Goal: Use online tool/utility: Utilize a website feature to perform a specific function

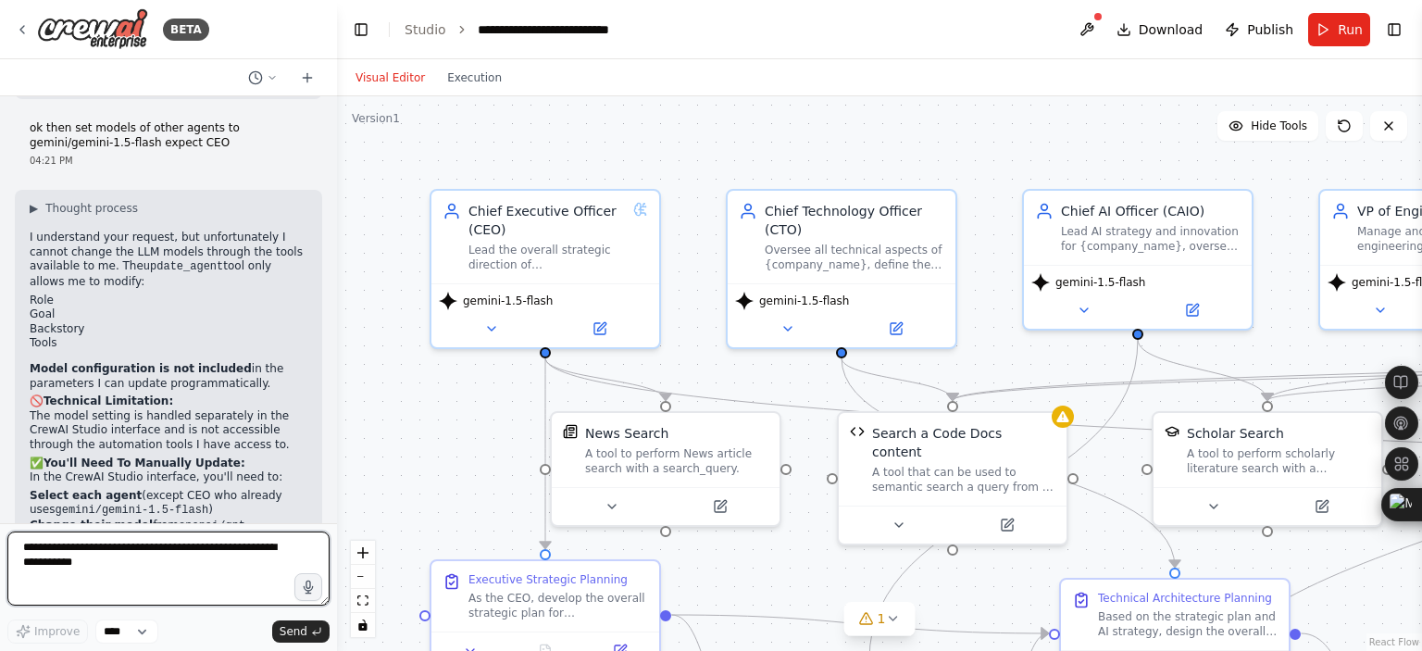
click at [178, 550] on textarea at bounding box center [168, 569] width 322 height 74
type textarea "**********"
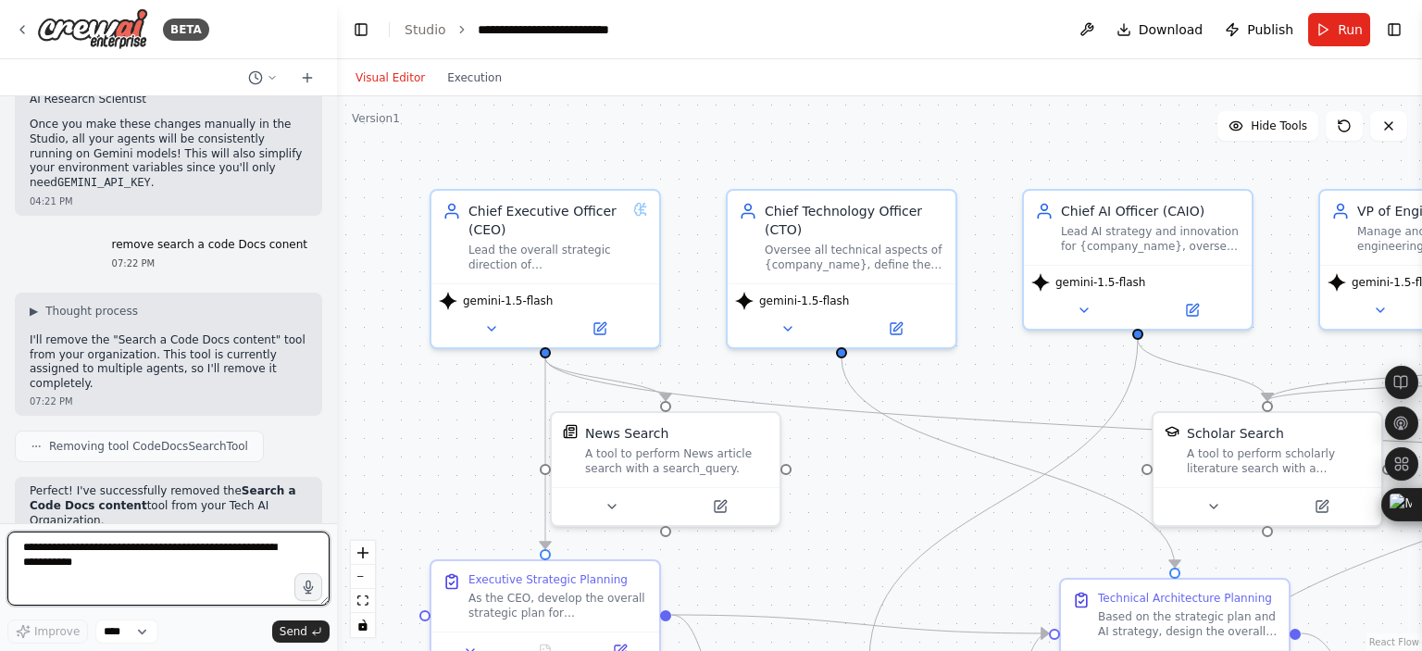
scroll to position [5484, 0]
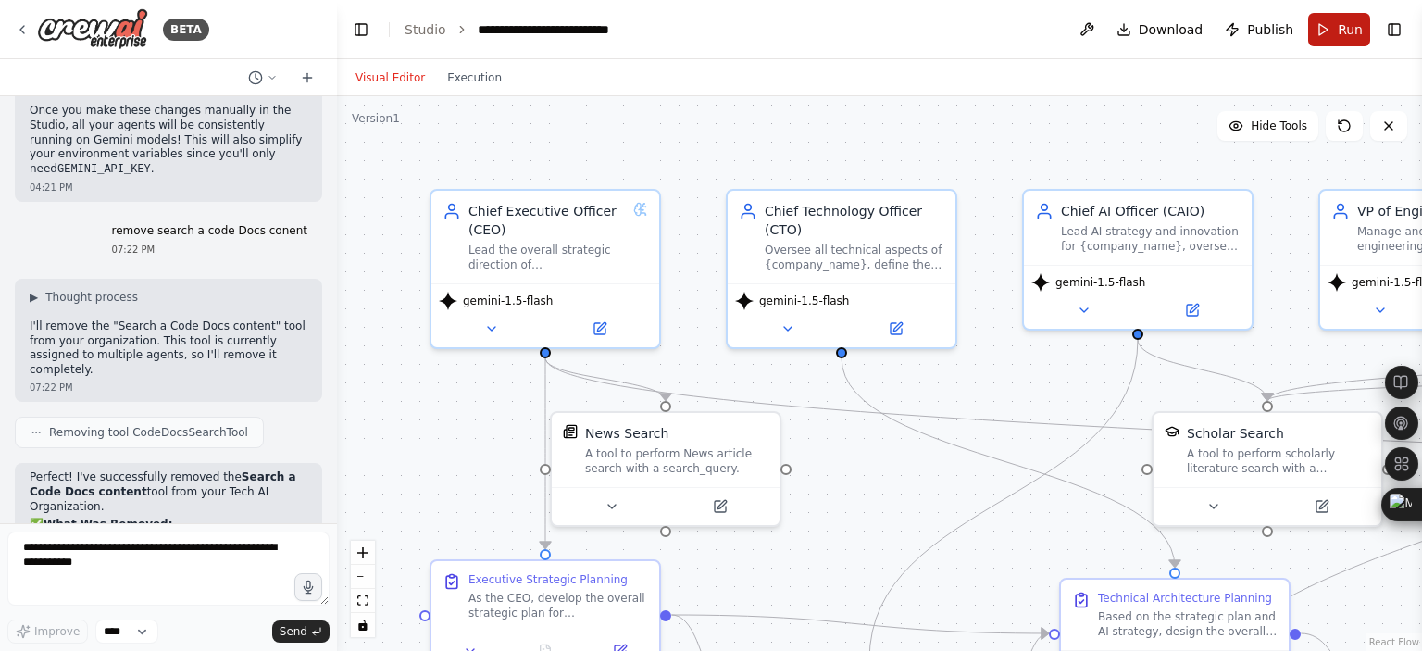
click at [1340, 27] on span "Run" at bounding box center [1350, 29] width 25 height 19
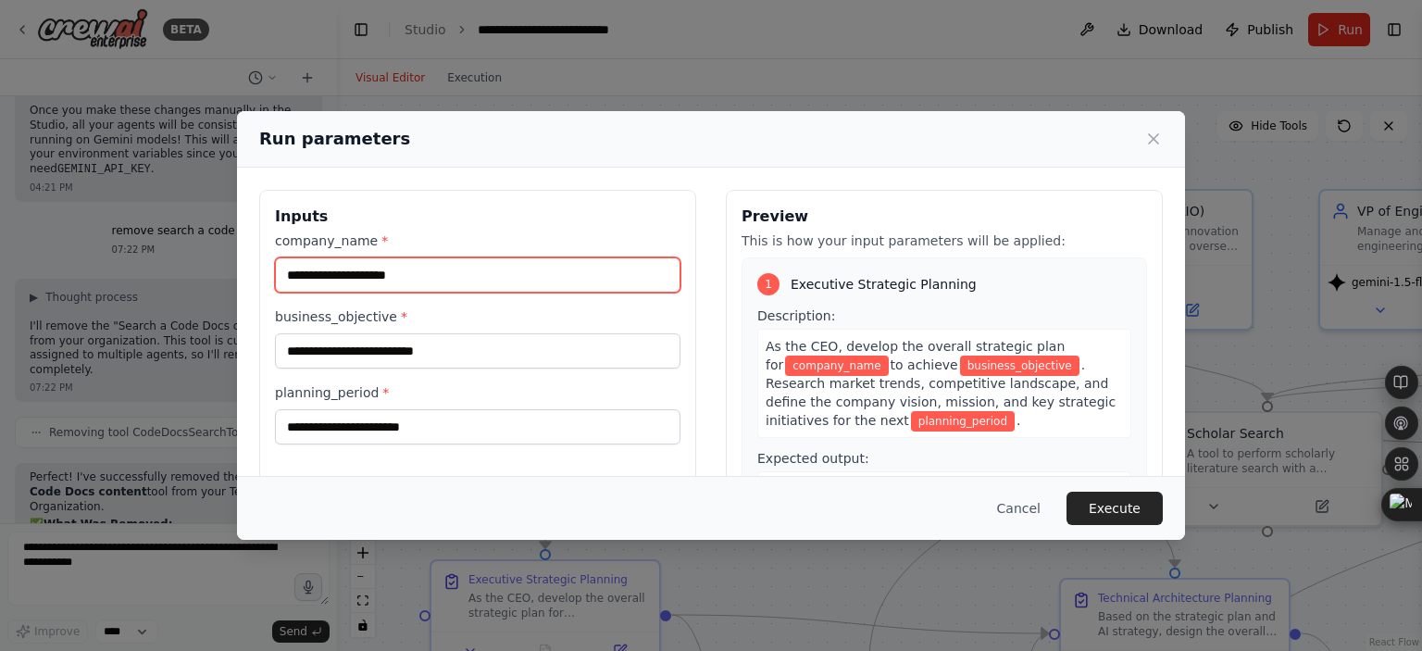
click at [531, 267] on input "company_name *" at bounding box center [478, 274] width 406 height 35
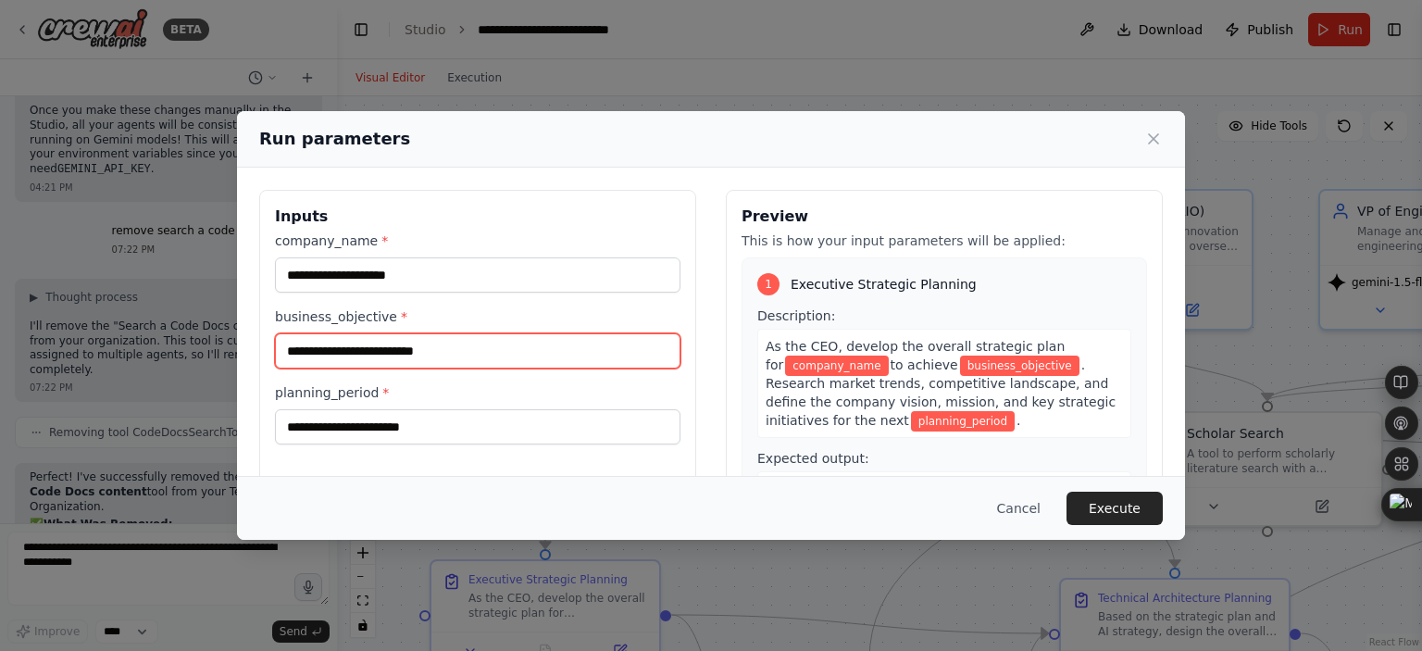
click at [507, 334] on input "business_objective *" at bounding box center [478, 350] width 406 height 35
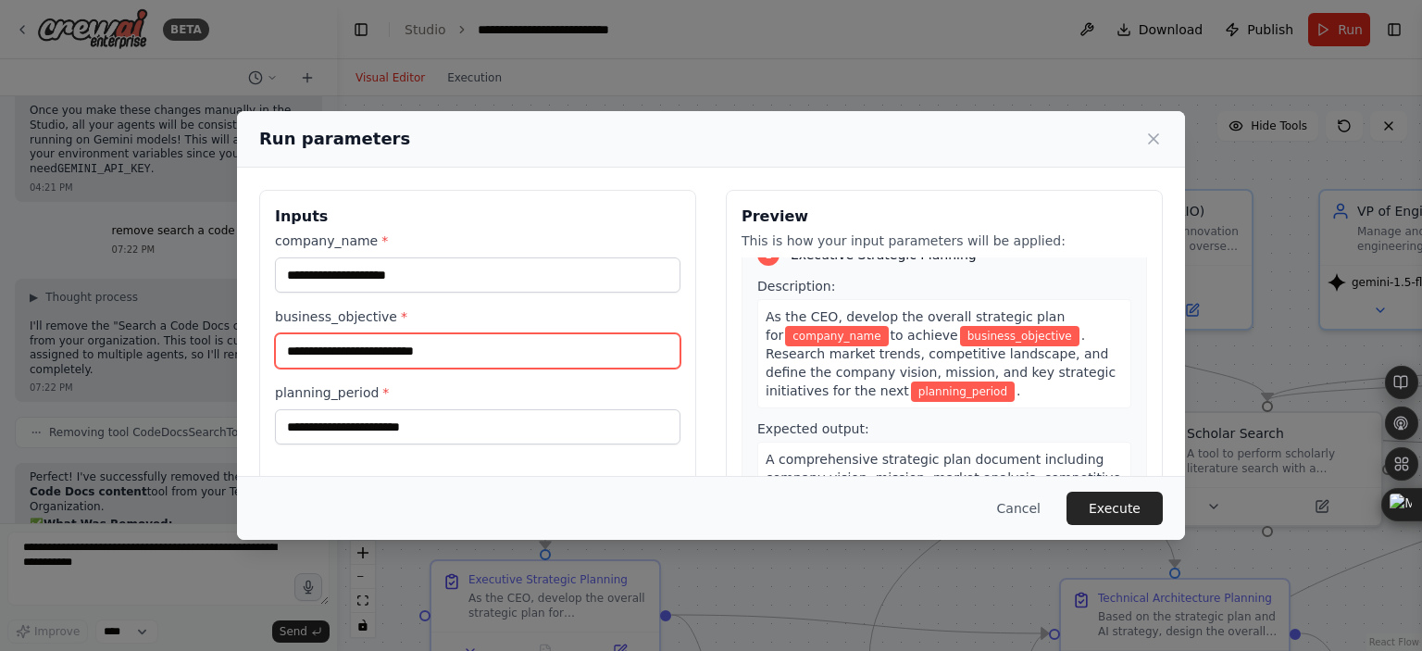
scroll to position [0, 0]
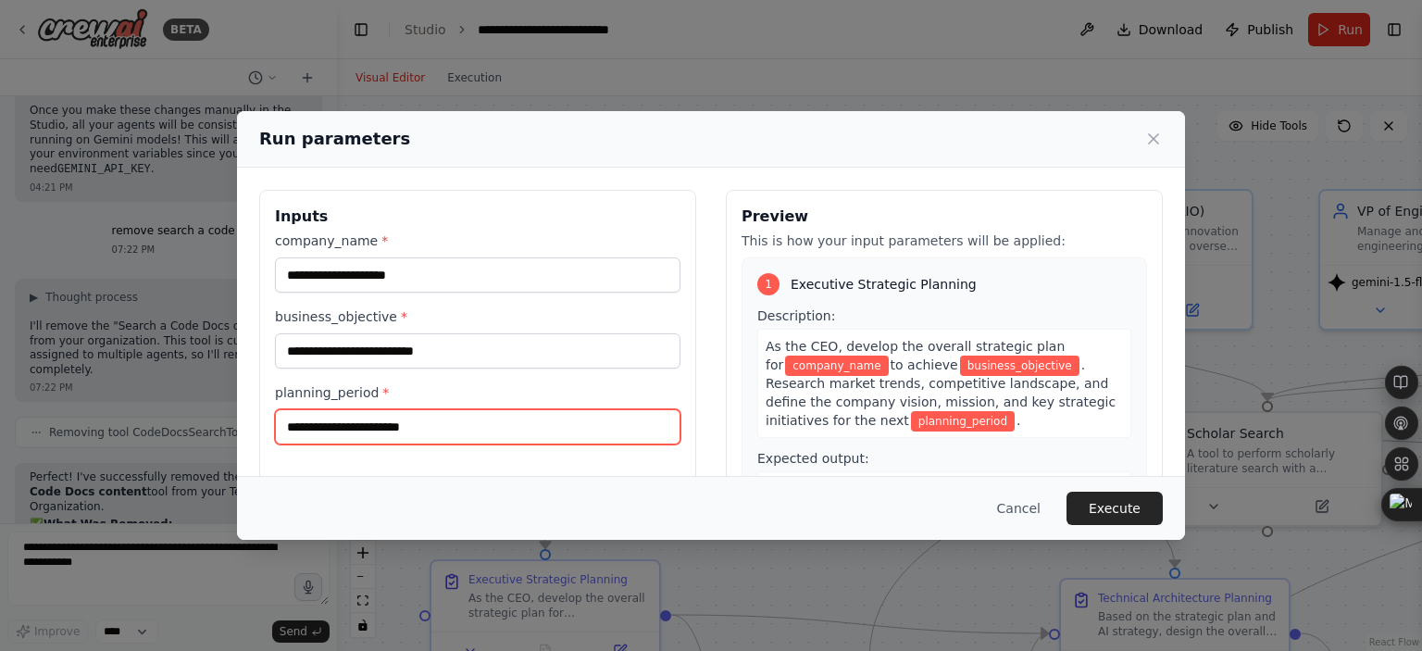
click at [357, 432] on input "planning_period *" at bounding box center [478, 426] width 406 height 35
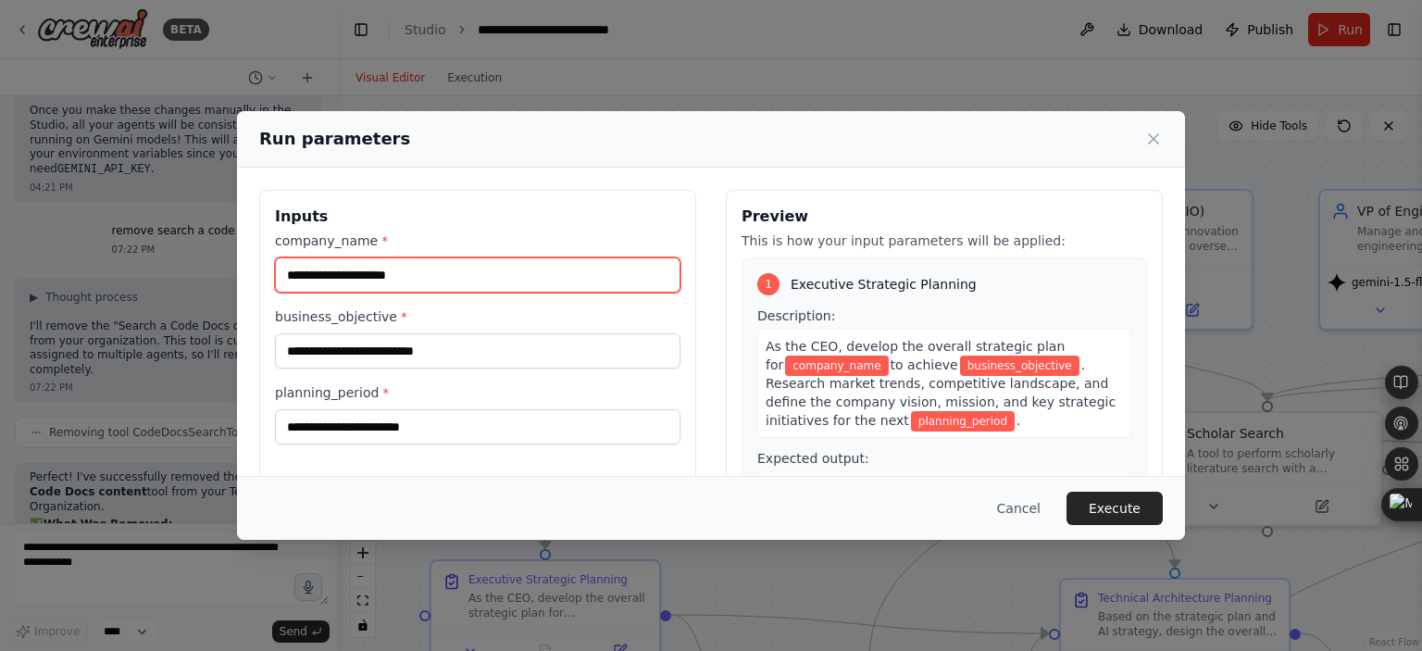
click at [352, 277] on input "company_name *" at bounding box center [478, 274] width 406 height 35
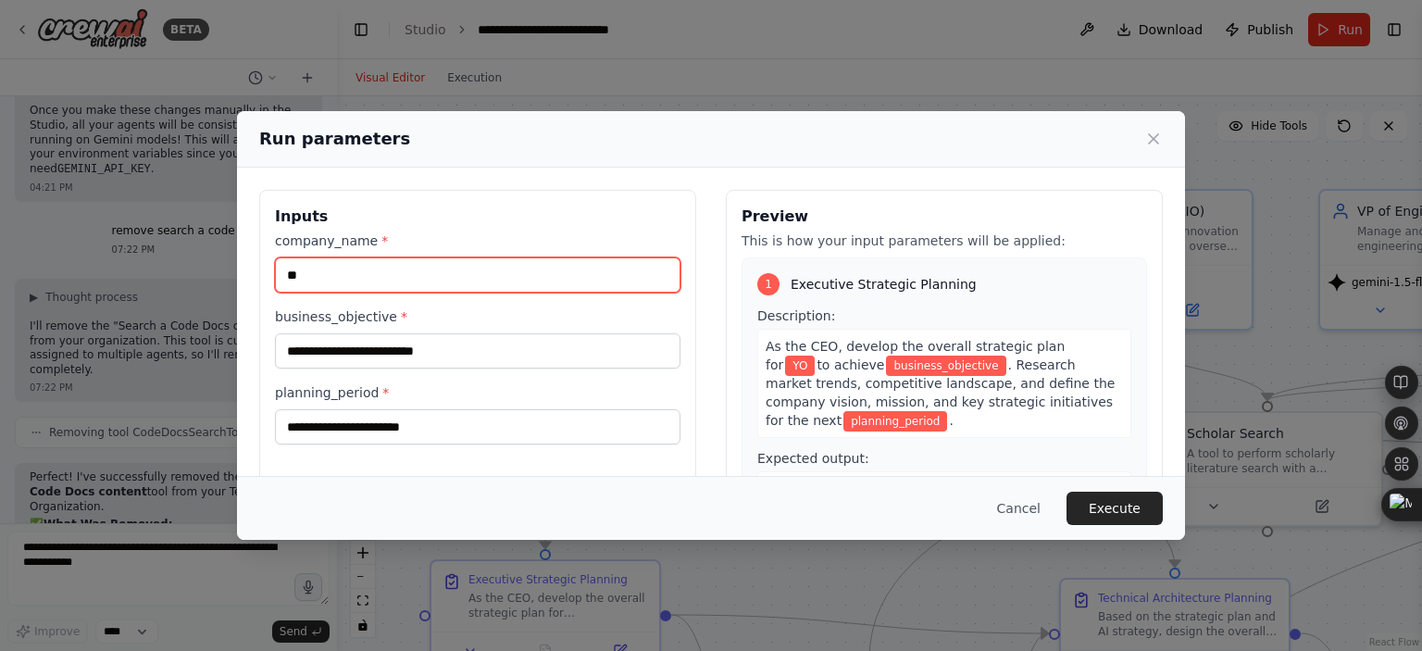
type input "**"
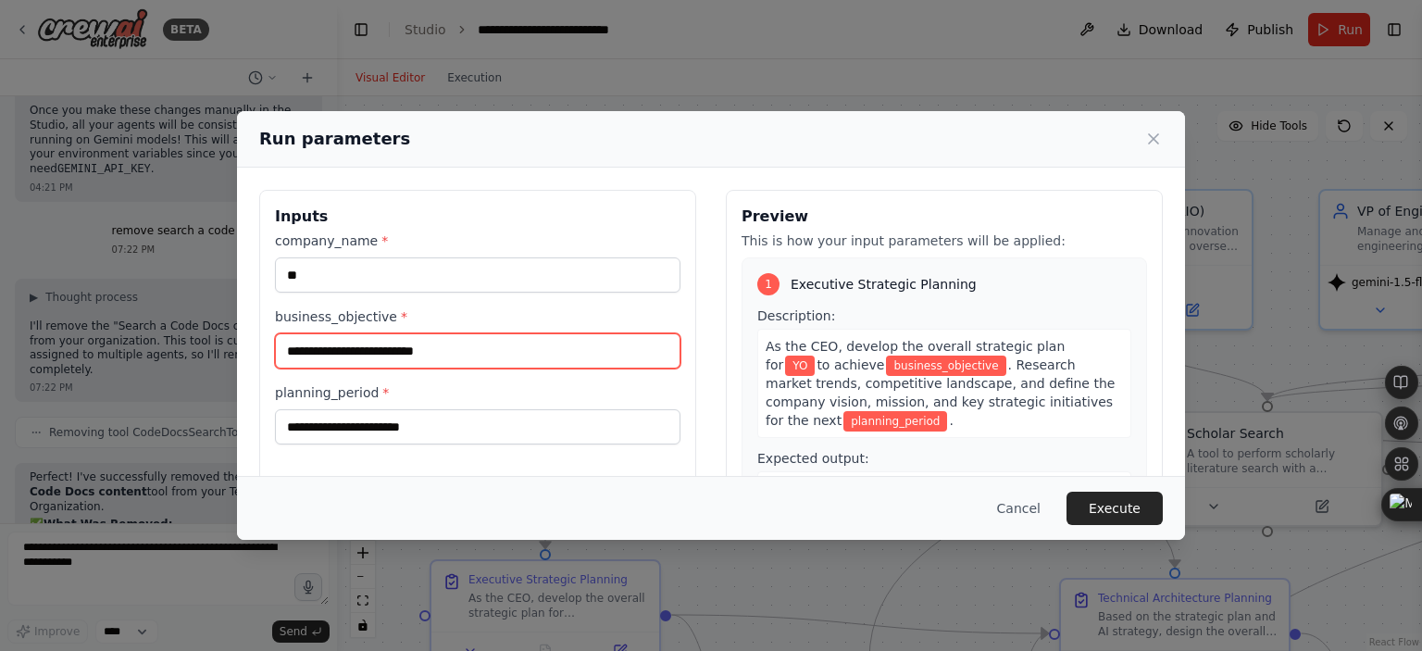
click at [327, 346] on input "business_objective *" at bounding box center [478, 350] width 406 height 35
type input "**********"
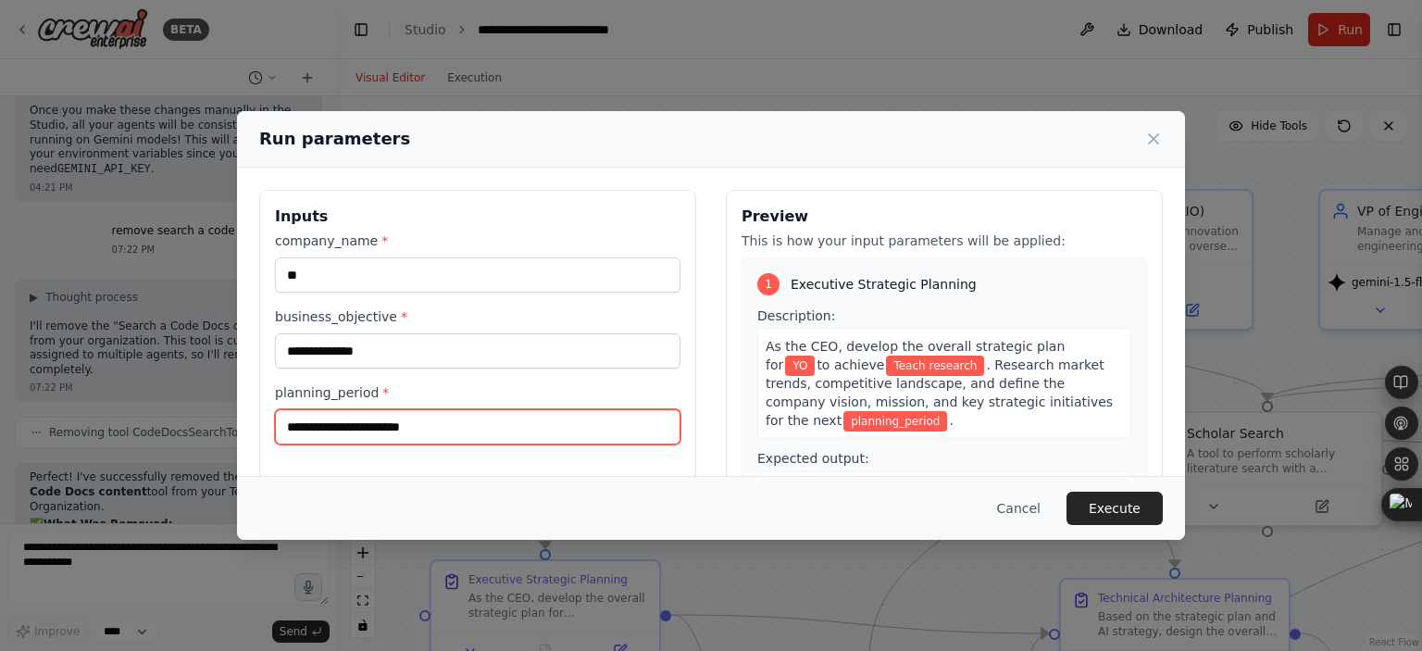
click at [392, 440] on input "planning_period *" at bounding box center [478, 426] width 406 height 35
type input "*****"
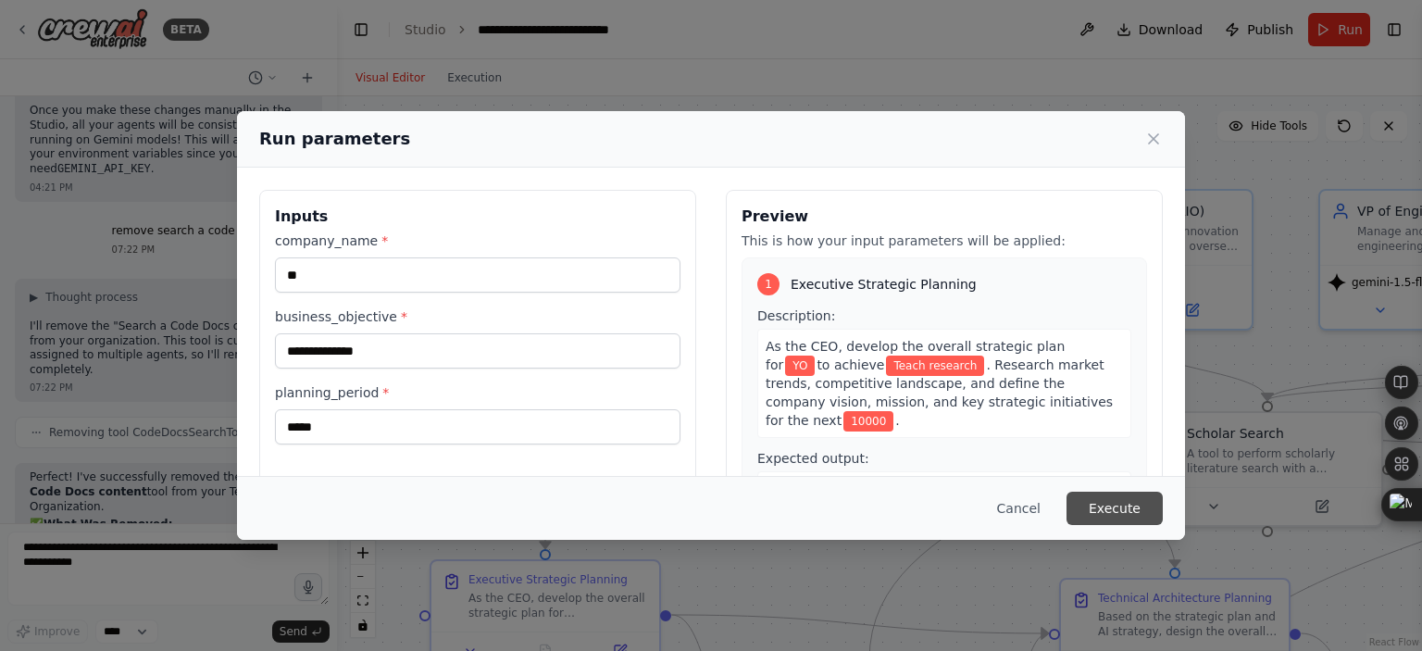
click at [1122, 510] on button "Execute" at bounding box center [1115, 508] width 96 height 33
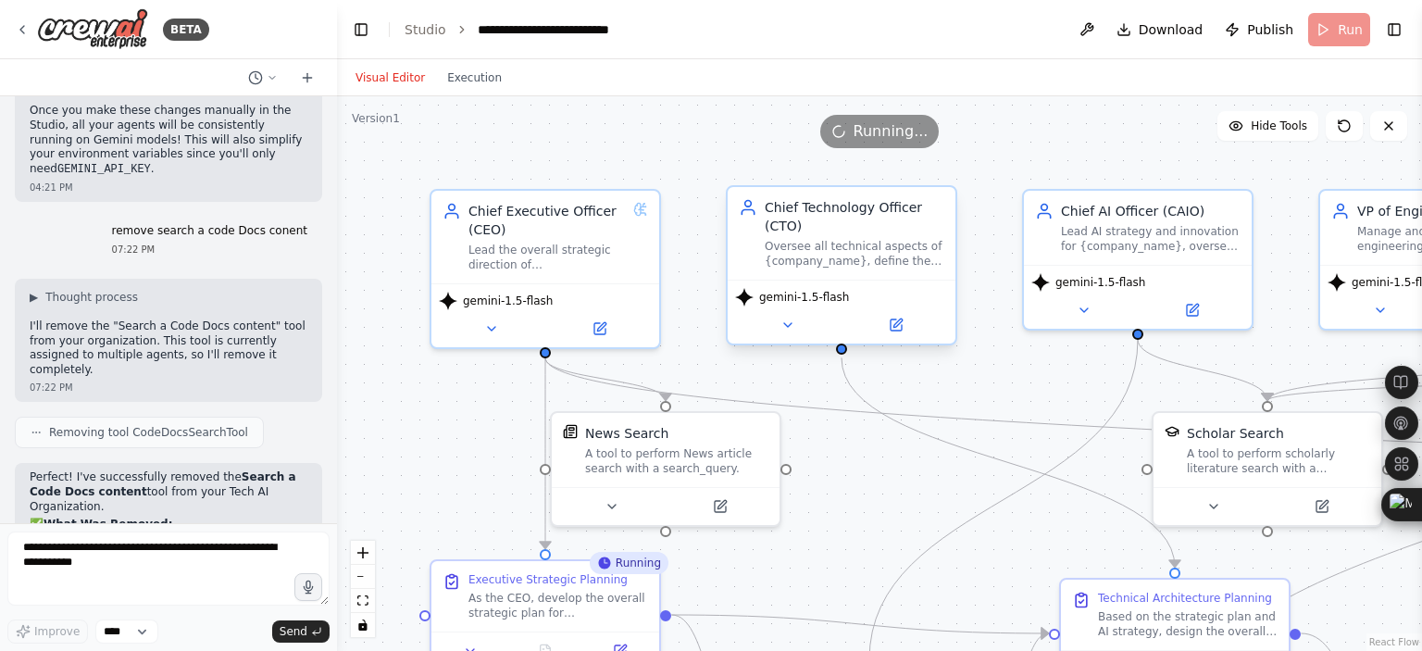
click at [840, 268] on div "Oversee all technical aspects of {company_name}, define the technical architect…" at bounding box center [855, 254] width 180 height 30
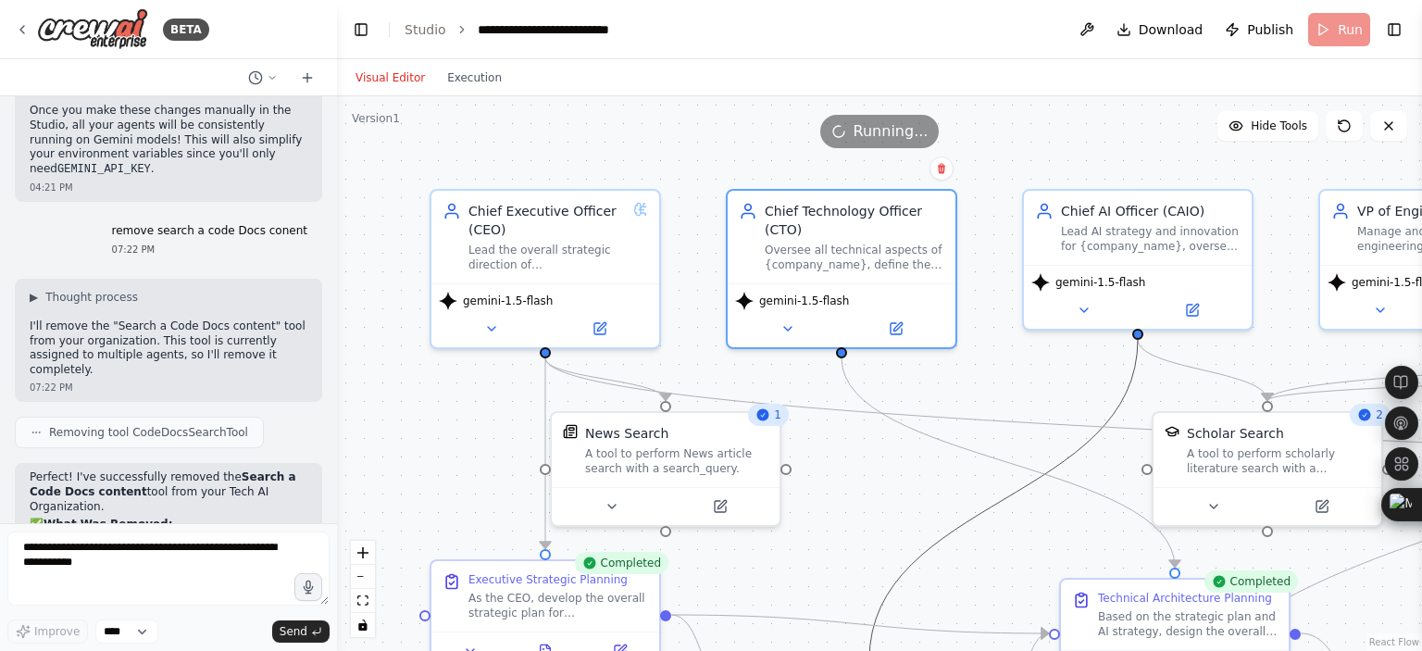
drag, startPoint x: 904, startPoint y: 559, endPoint x: 854, endPoint y: 507, distance: 72.7
click at [854, 507] on div ".deletable-edge-delete-btn { width: 20px; height: 20px; border: 0px solid #ffff…" at bounding box center [879, 373] width 1085 height 555
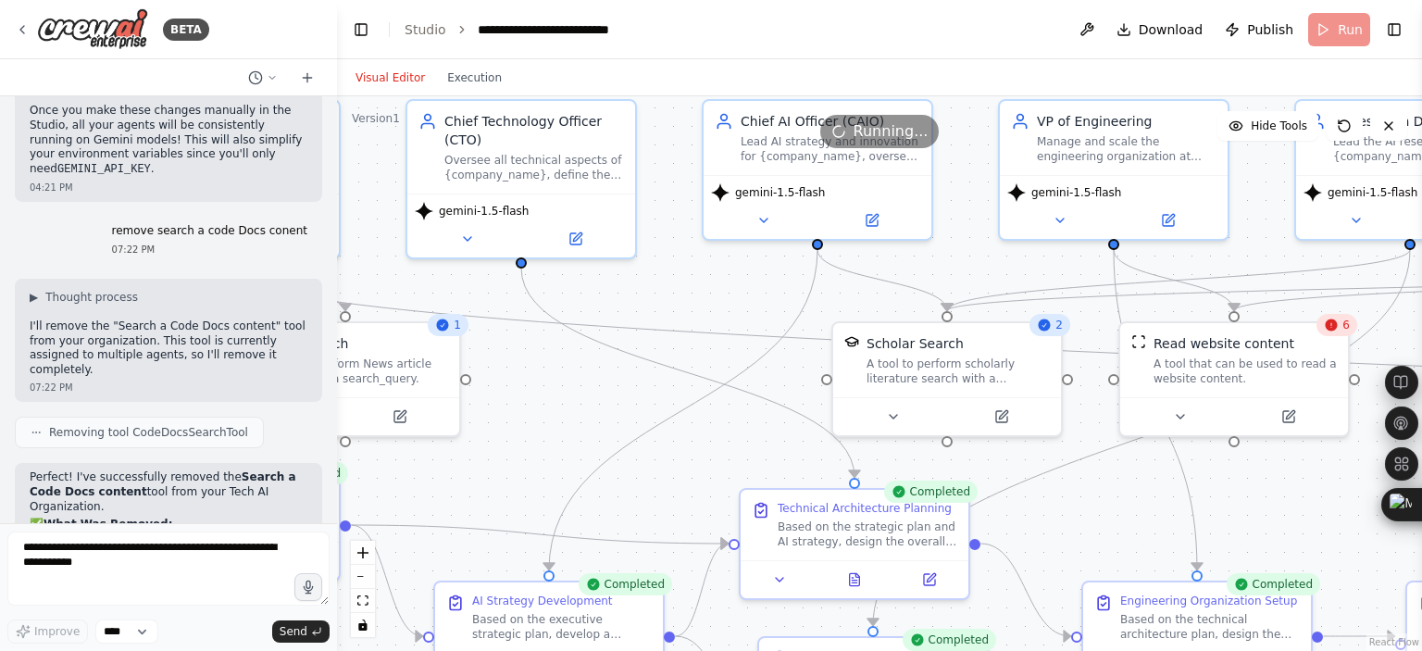
drag, startPoint x: 854, startPoint y: 507, endPoint x: 530, endPoint y: 427, distance: 333.8
click at [530, 427] on div ".deletable-edge-delete-btn { width: 20px; height: 20px; border: 0px solid #ffff…" at bounding box center [879, 373] width 1085 height 555
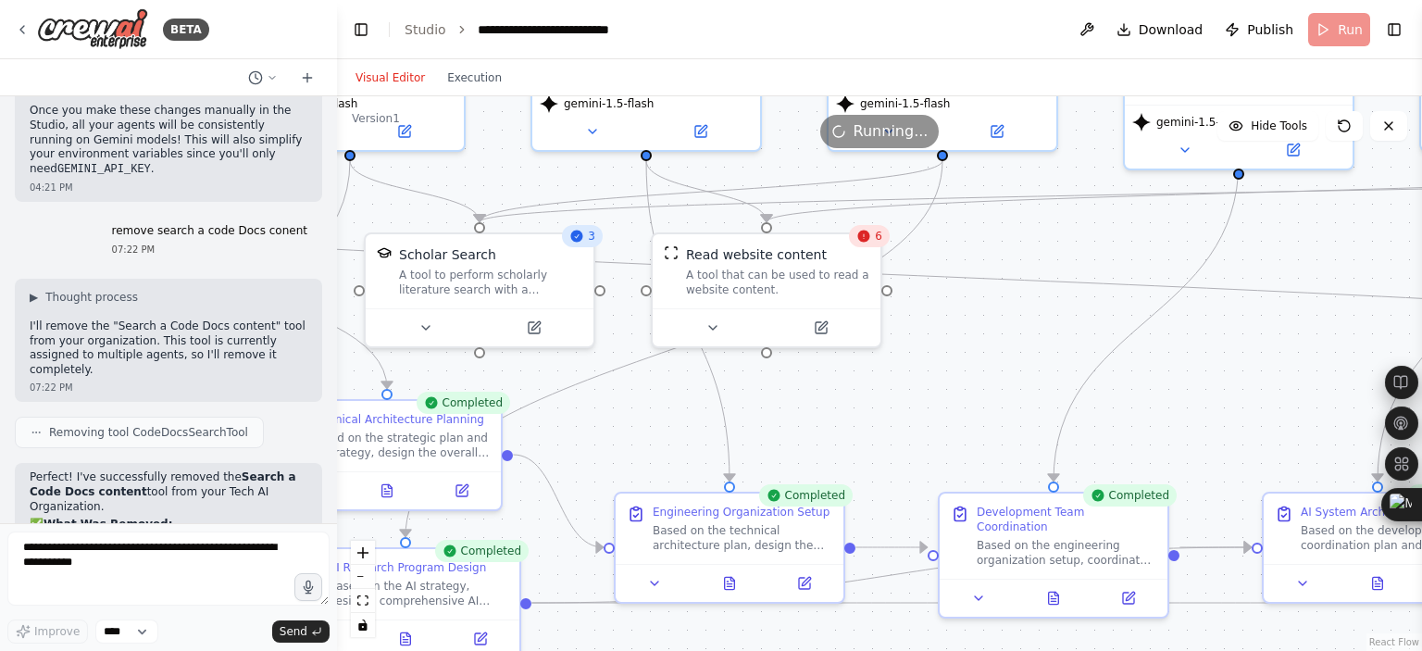
drag, startPoint x: 1090, startPoint y: 482, endPoint x: 593, endPoint y: 399, distance: 504.2
click at [593, 399] on div ".deletable-edge-delete-btn { width: 20px; height: 20px; border: 0px solid #ffff…" at bounding box center [879, 373] width 1085 height 555
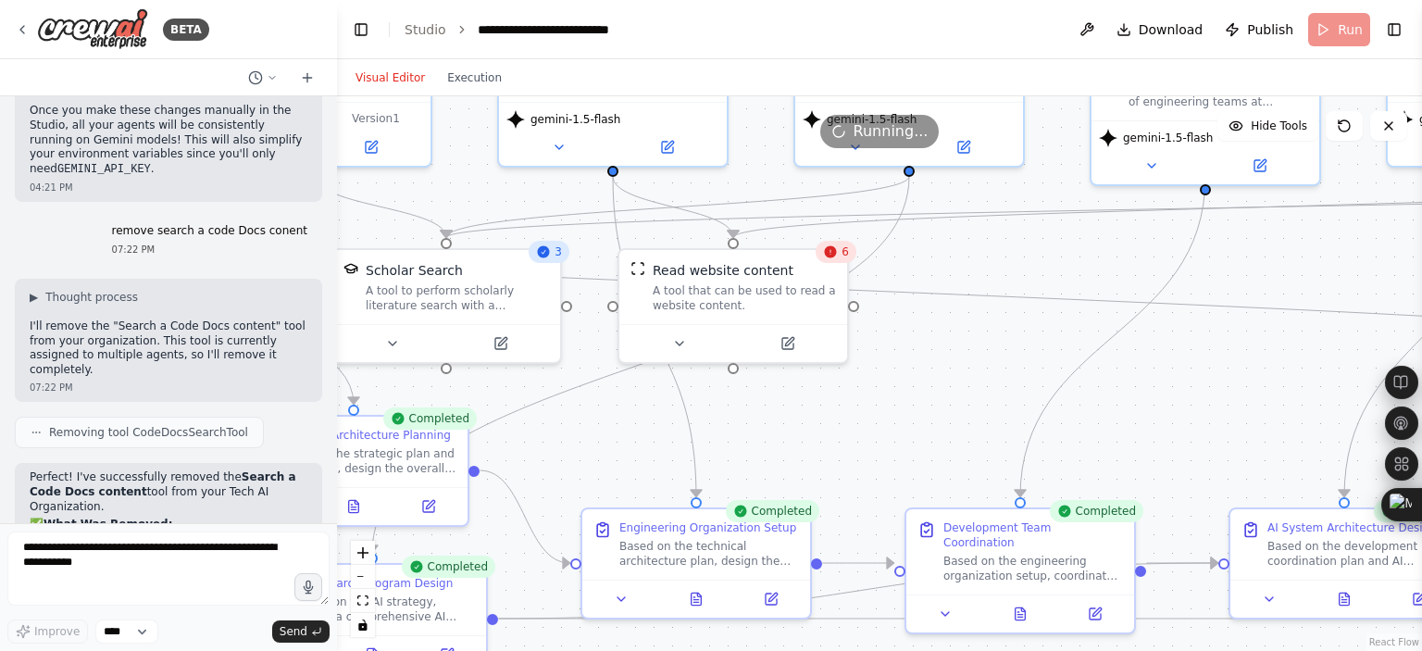
click at [847, 256] on span "6" at bounding box center [845, 251] width 7 height 15
click at [836, 256] on icon at bounding box center [831, 252] width 12 height 12
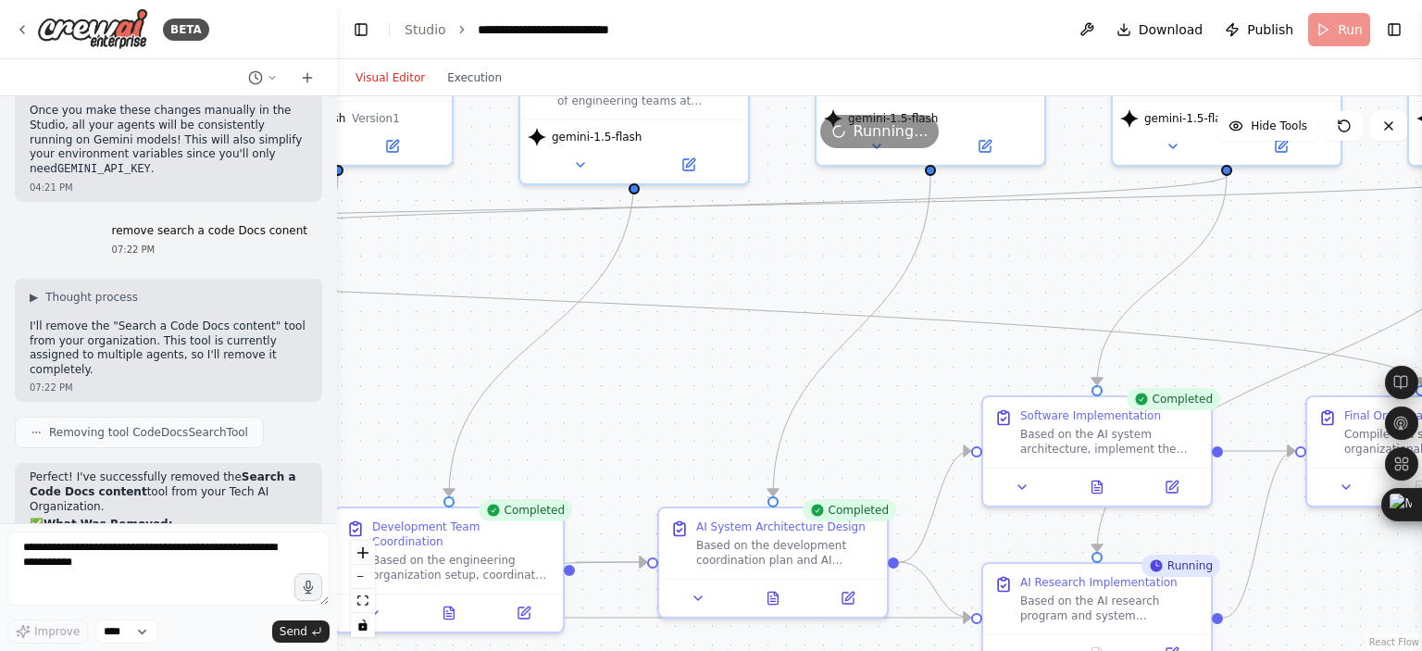
drag, startPoint x: 1159, startPoint y: 358, endPoint x: 568, endPoint y: 362, distance: 591.8
click at [568, 362] on div ".deletable-edge-delete-btn { width: 20px; height: 20px; border: 0px solid #ffff…" at bounding box center [879, 373] width 1085 height 555
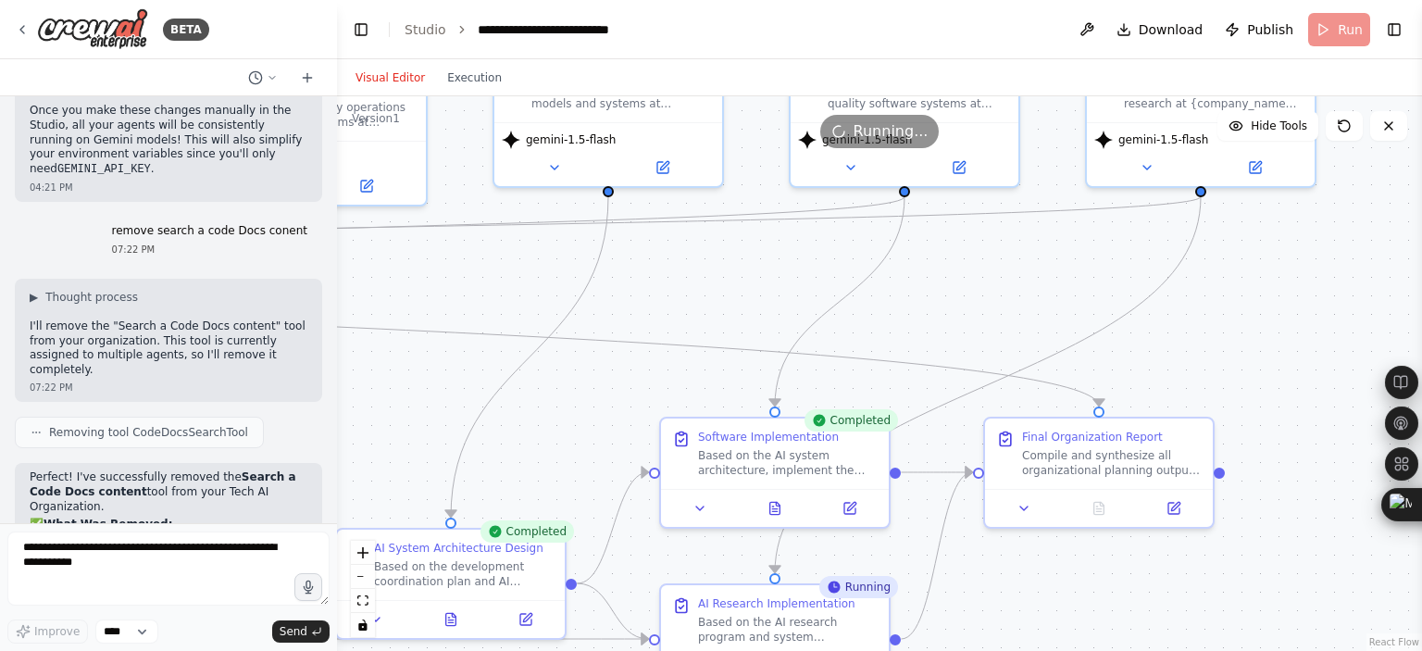
drag, startPoint x: 910, startPoint y: 351, endPoint x: 589, endPoint y: 375, distance: 322.3
click at [589, 375] on div ".deletable-edge-delete-btn { width: 20px; height: 20px; border: 0px solid #ffff…" at bounding box center [879, 373] width 1085 height 555
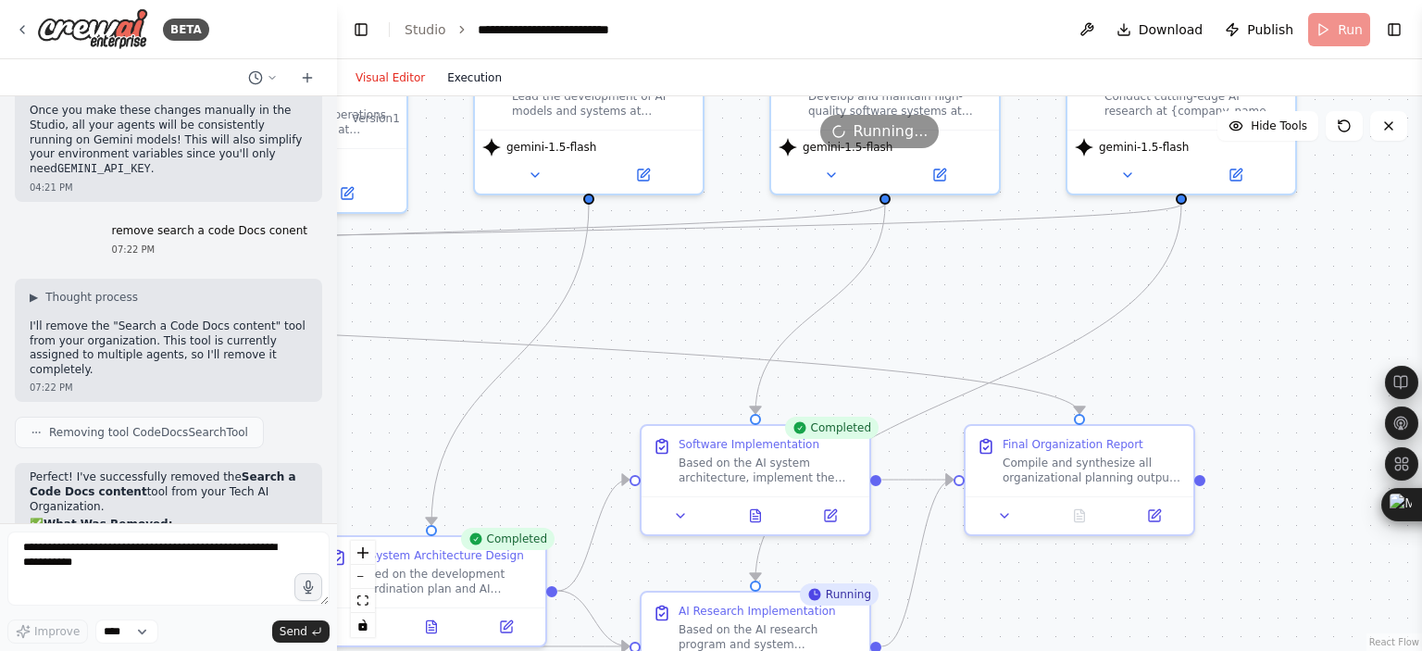
click at [467, 86] on button "Execution" at bounding box center [474, 78] width 77 height 22
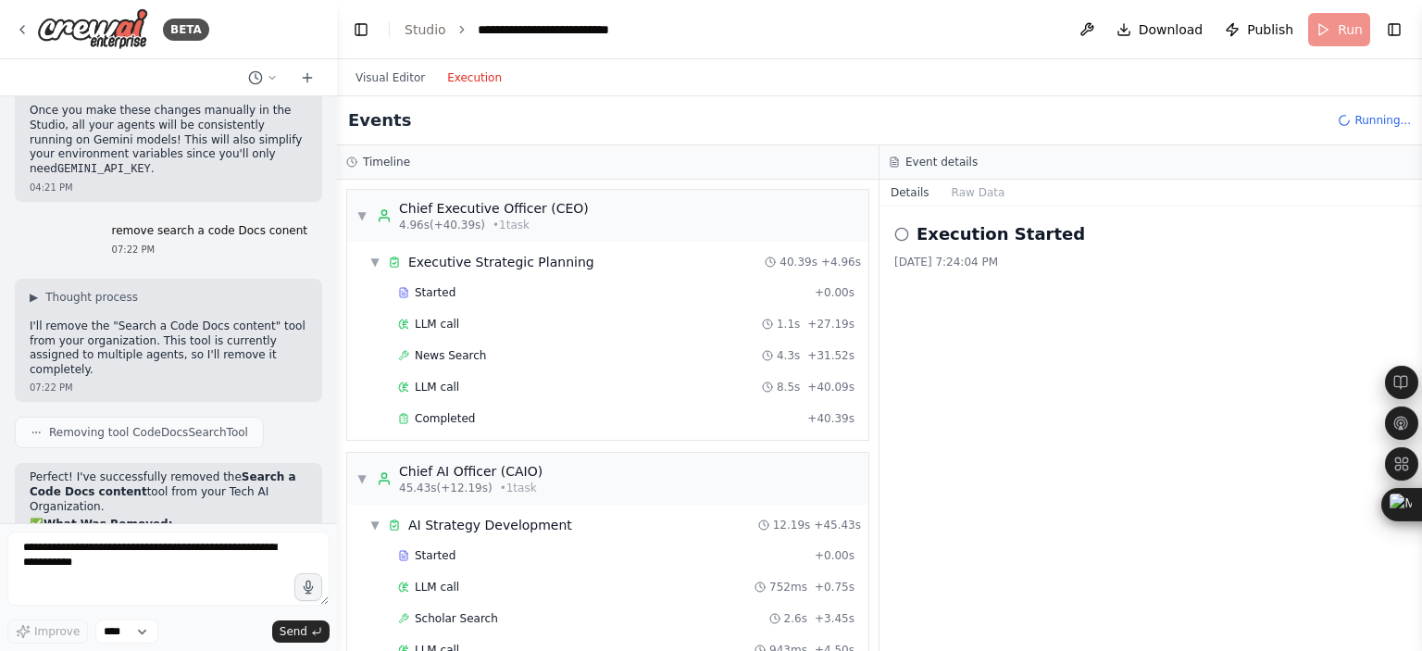
click at [900, 229] on icon at bounding box center [902, 234] width 15 height 15
click at [900, 237] on icon at bounding box center [902, 234] width 15 height 15
click at [1334, 31] on header "**********" at bounding box center [879, 29] width 1085 height 59
click at [1369, 118] on span "Running..." at bounding box center [1383, 120] width 56 height 15
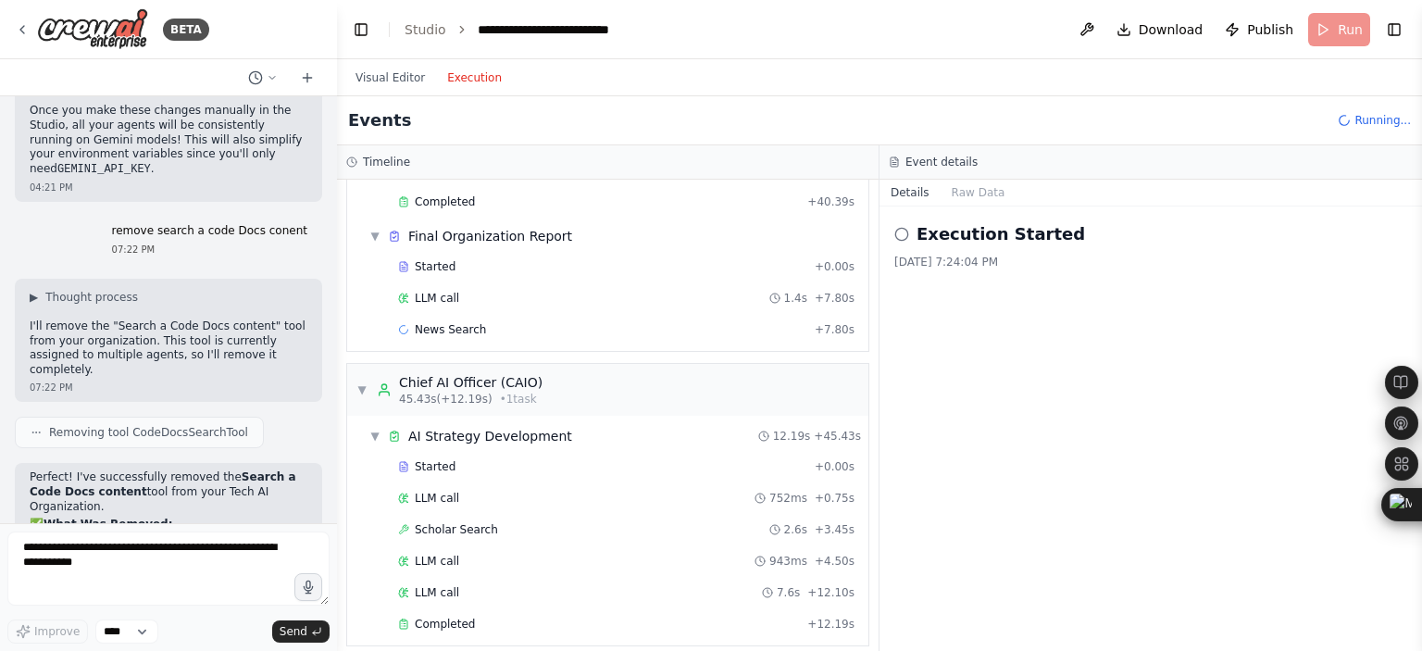
scroll to position [134, 0]
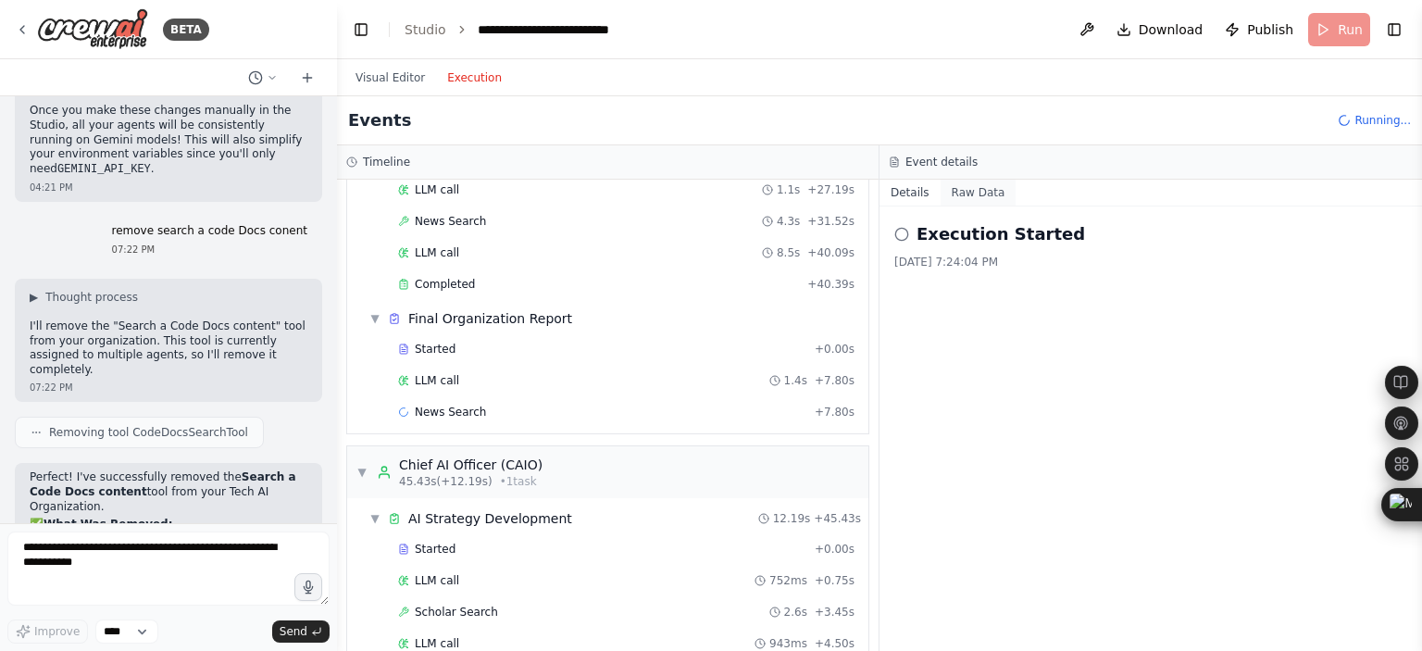
click at [968, 192] on button "Raw Data" at bounding box center [979, 193] width 76 height 26
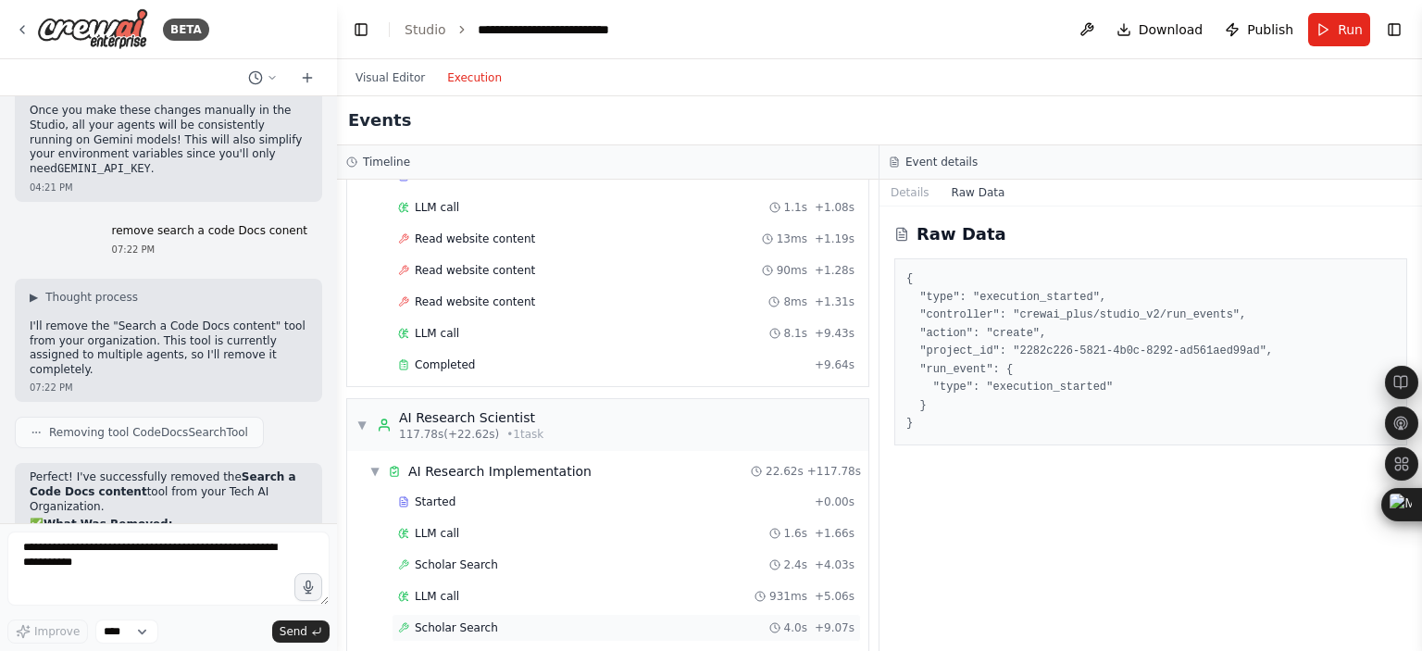
scroll to position [2256, 0]
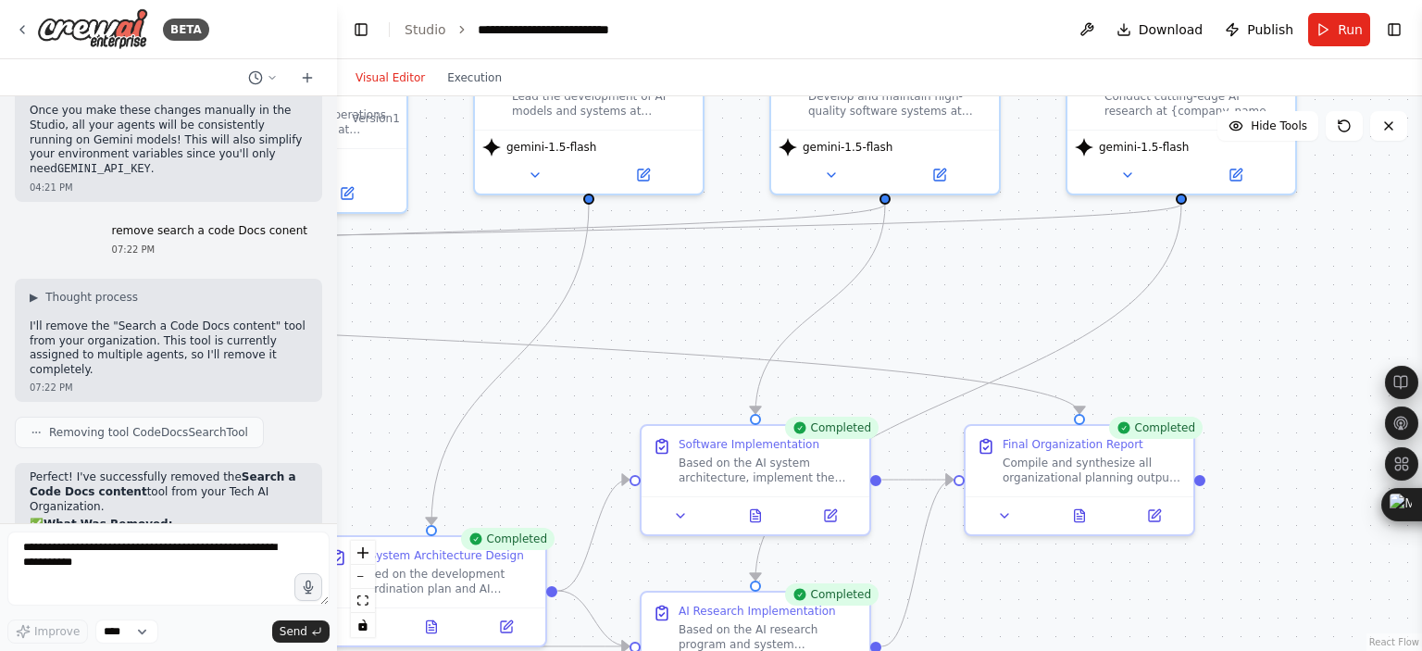
click at [392, 80] on button "Visual Editor" at bounding box center [391, 78] width 92 height 22
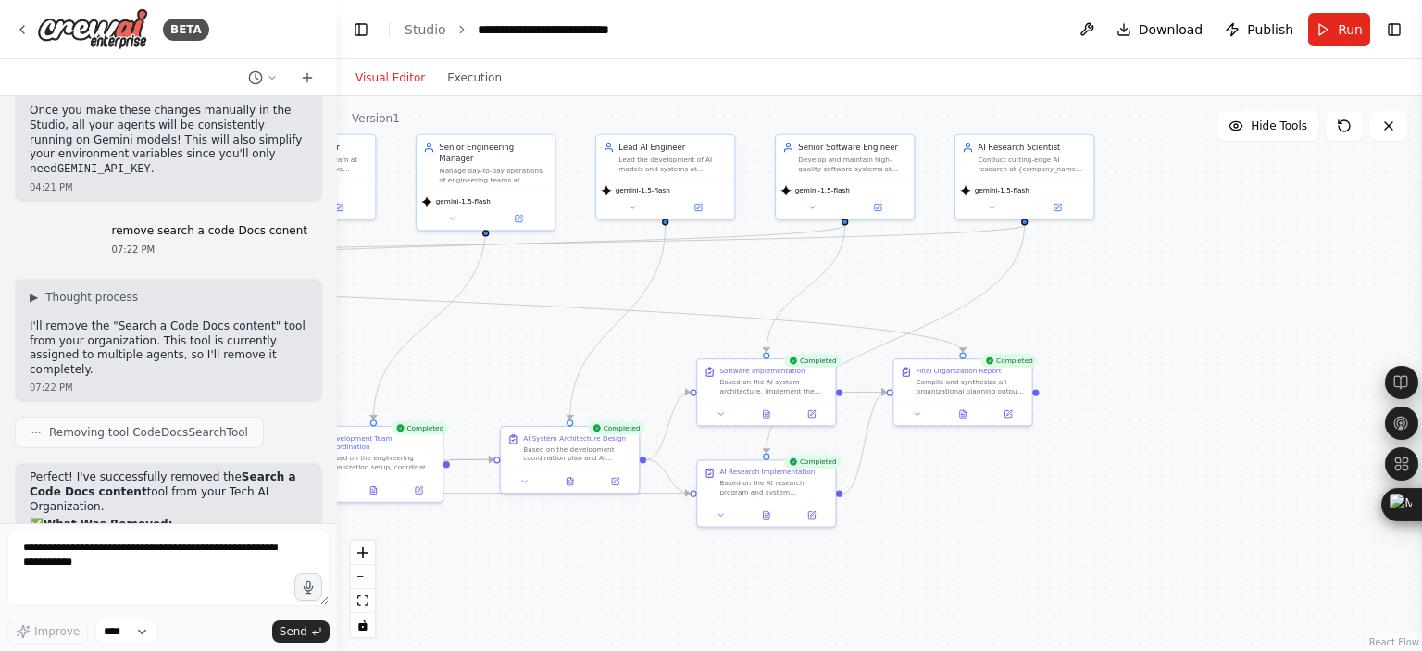
click at [1247, 141] on div ".deletable-edge-delete-btn { width: 20px; height: 20px; border: 0px solid #ffff…" at bounding box center [879, 373] width 1085 height 555
click at [1257, 119] on span "Hide Tools" at bounding box center [1279, 126] width 56 height 15
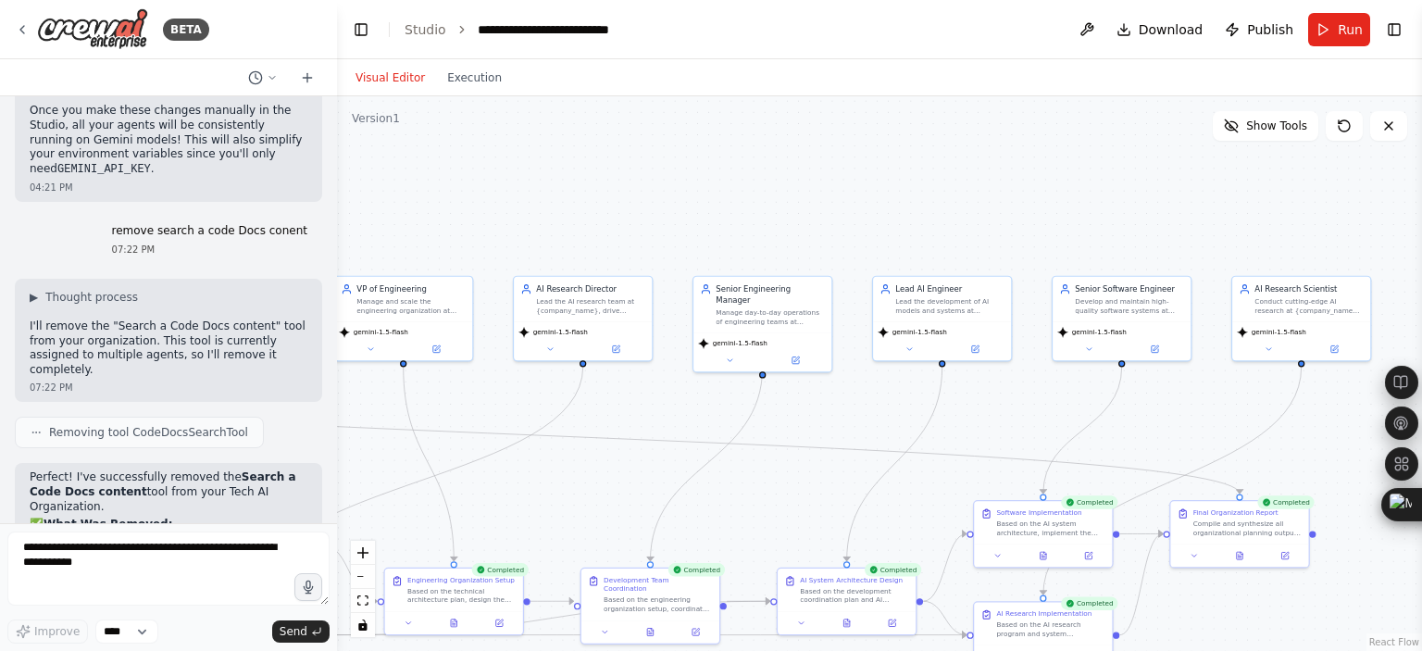
drag, startPoint x: 702, startPoint y: 305, endPoint x: 979, endPoint y: 446, distance: 311.0
click at [979, 446] on div ".deletable-edge-delete-btn { width: 20px; height: 20px; border: 0px solid #ffff…" at bounding box center [879, 373] width 1085 height 555
click at [1267, 132] on span "Show Tools" at bounding box center [1277, 126] width 61 height 15
click at [1267, 132] on span "Hide Tools" at bounding box center [1279, 126] width 56 height 15
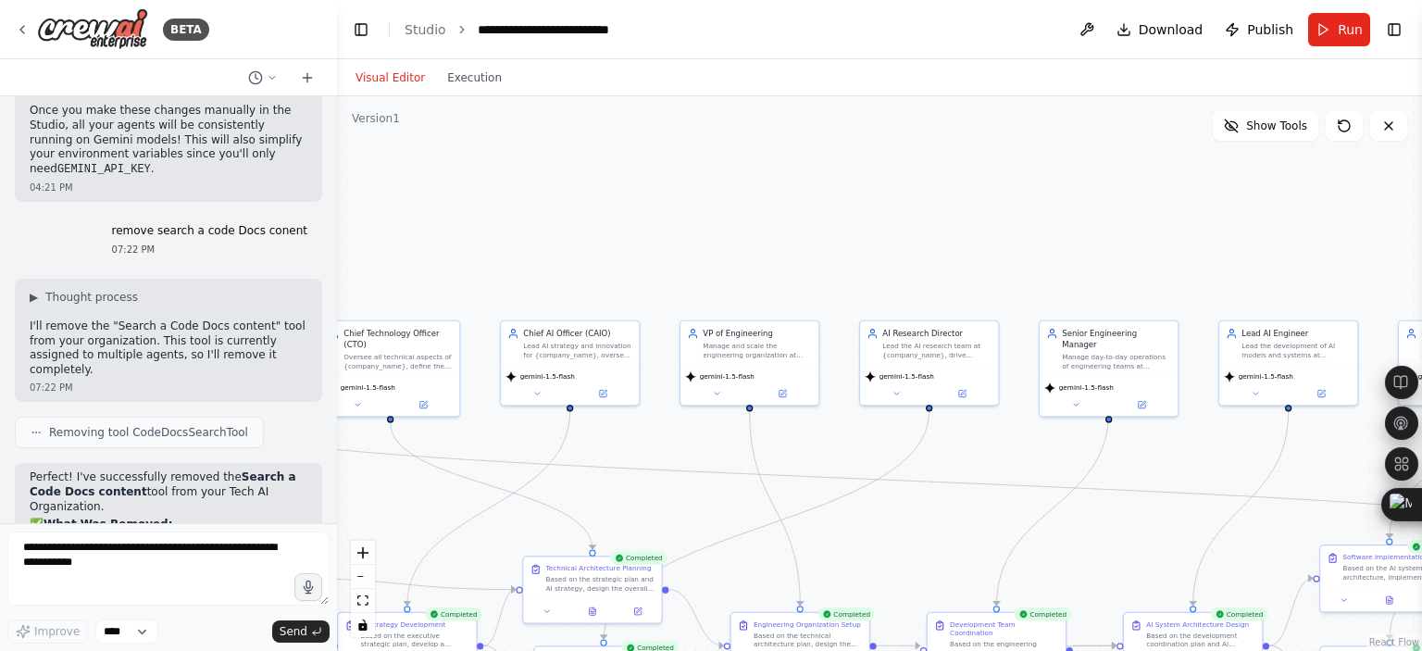
drag, startPoint x: 928, startPoint y: 144, endPoint x: 1274, endPoint y: 189, distance: 349.2
click at [1274, 189] on div ".deletable-edge-delete-btn { width: 20px; height: 20px; border: 0px solid #ffff…" at bounding box center [879, 373] width 1085 height 555
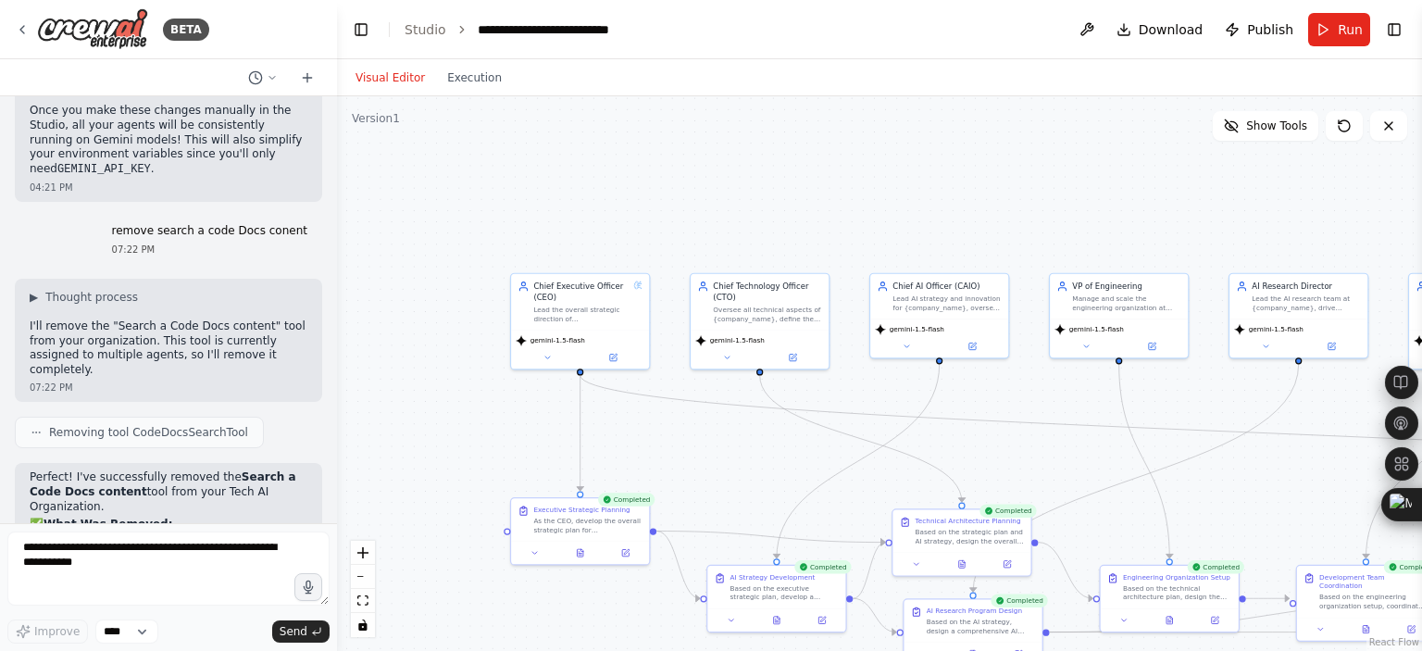
drag, startPoint x: 896, startPoint y: 256, endPoint x: 1267, endPoint y: 207, distance: 373.7
click at [1267, 207] on div ".deletable-edge-delete-btn { width: 20px; height: 20px; border: 0px solid #ffff…" at bounding box center [879, 373] width 1085 height 555
click at [1253, 137] on button "Show Tools" at bounding box center [1266, 126] width 106 height 30
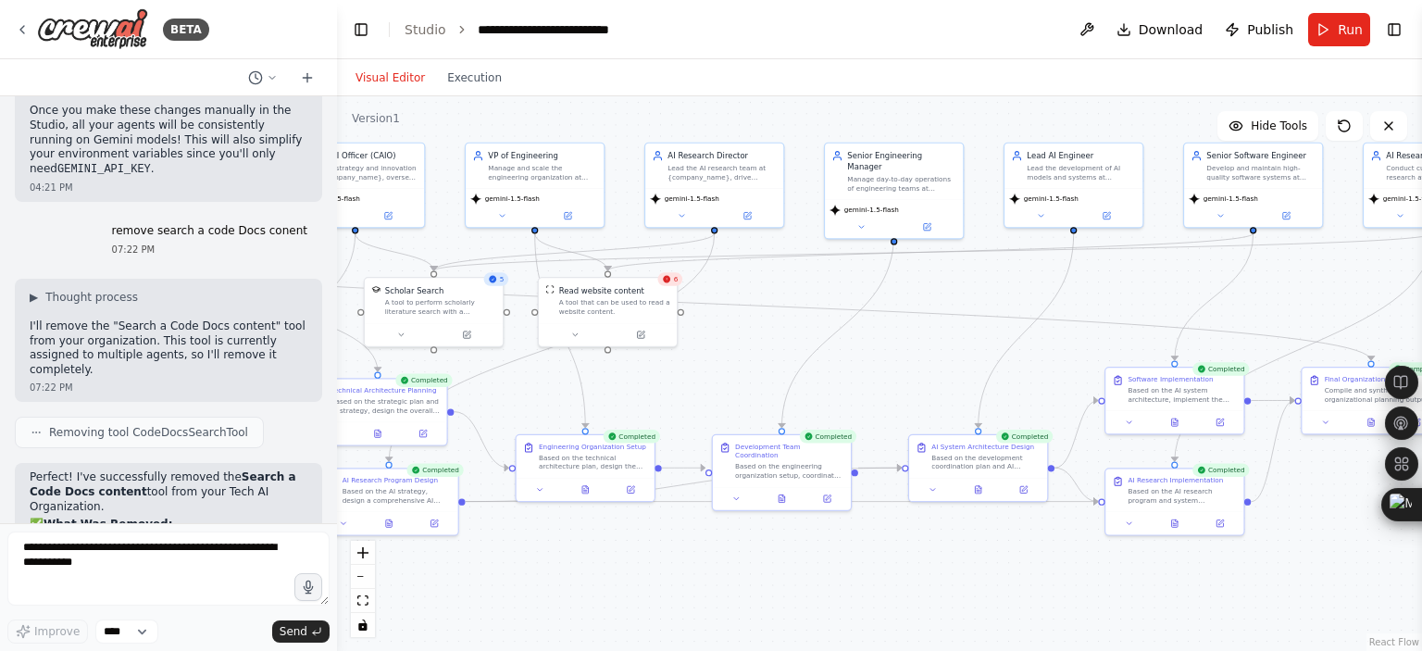
drag, startPoint x: 1304, startPoint y: 491, endPoint x: 692, endPoint y: 371, distance: 623.7
click at [692, 371] on div ".deletable-edge-delete-btn { width: 20px; height: 20px; border: 0px solid #ffff…" at bounding box center [879, 373] width 1085 height 555
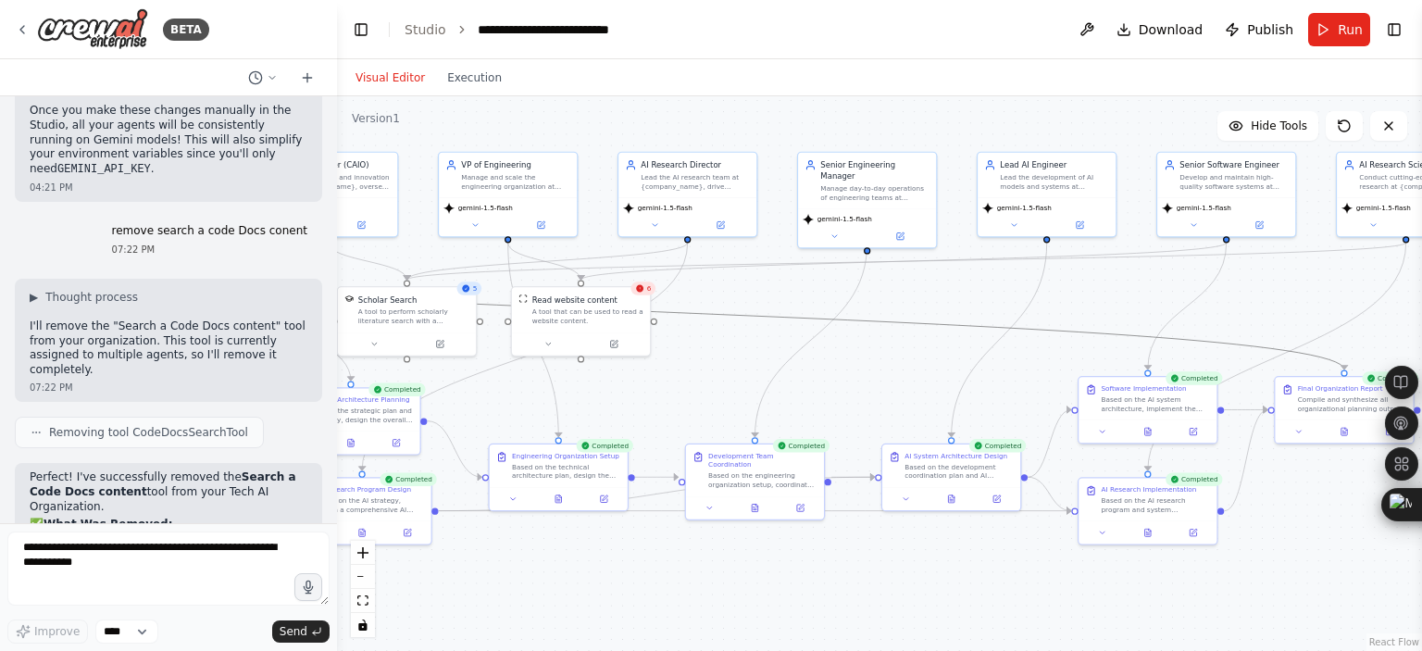
drag, startPoint x: 1006, startPoint y: 329, endPoint x: 857, endPoint y: 358, distance: 152.0
click at [857, 358] on div ".deletable-edge-delete-btn { width: 20px; height: 20px; border: 0px solid #ffff…" at bounding box center [879, 373] width 1085 height 555
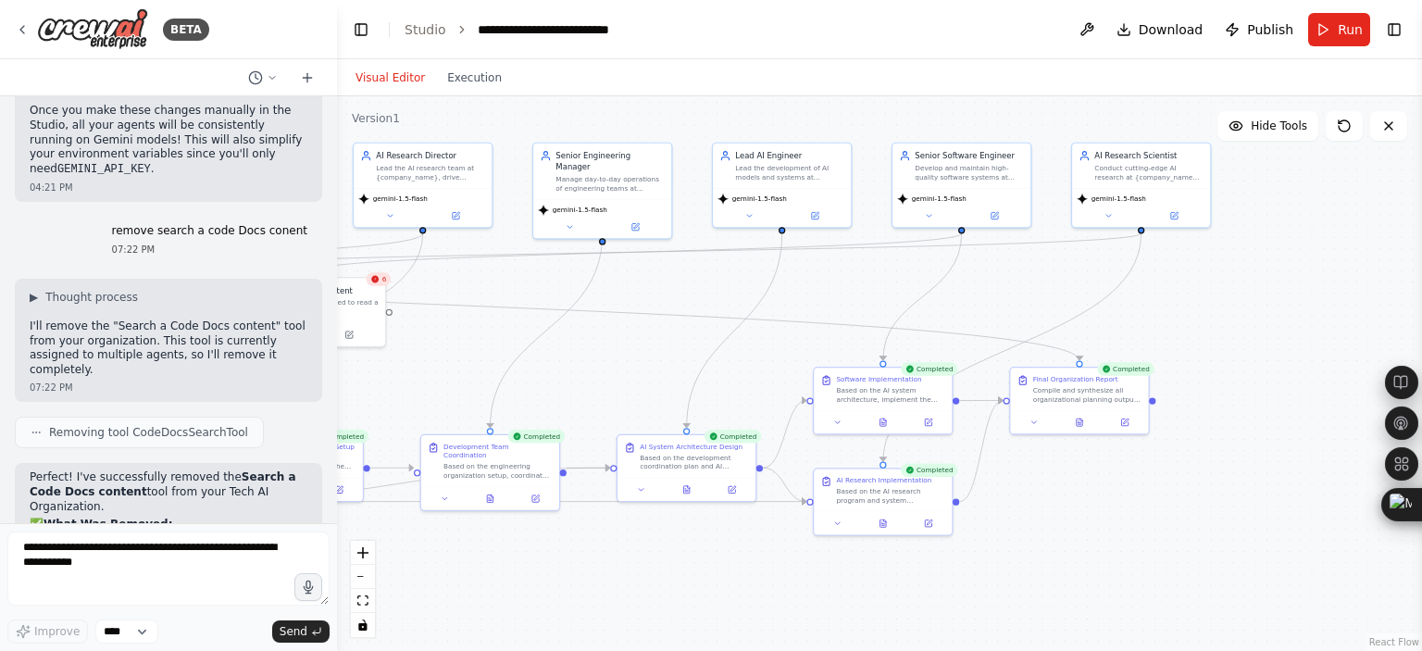
drag, startPoint x: 857, startPoint y: 358, endPoint x: 420, endPoint y: 357, distance: 437.1
click at [420, 357] on div ".deletable-edge-delete-btn { width: 20px; height: 20px; border: 0px solid #ffff…" at bounding box center [879, 373] width 1085 height 555
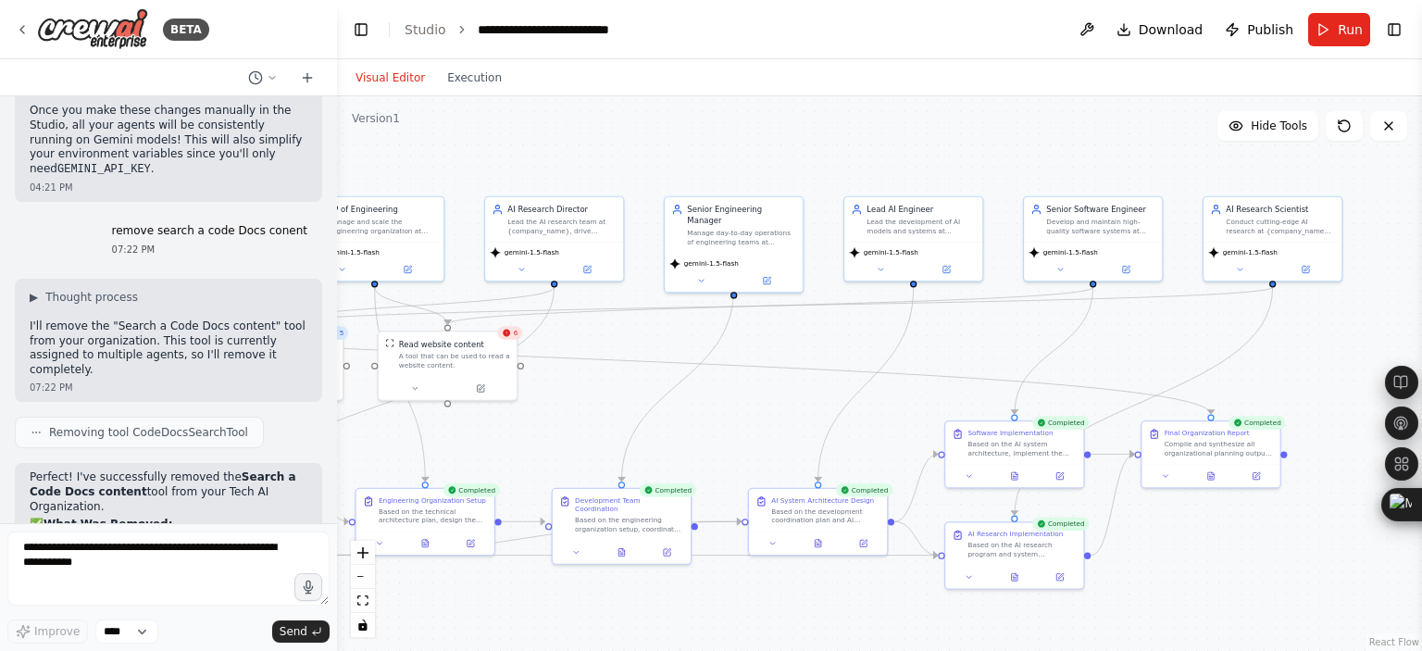
drag, startPoint x: 974, startPoint y: 335, endPoint x: 1278, endPoint y: 381, distance: 307.1
click at [1278, 381] on div ".deletable-edge-delete-btn { width: 20px; height: 20px; border: 0px solid #ffff…" at bounding box center [879, 373] width 1085 height 555
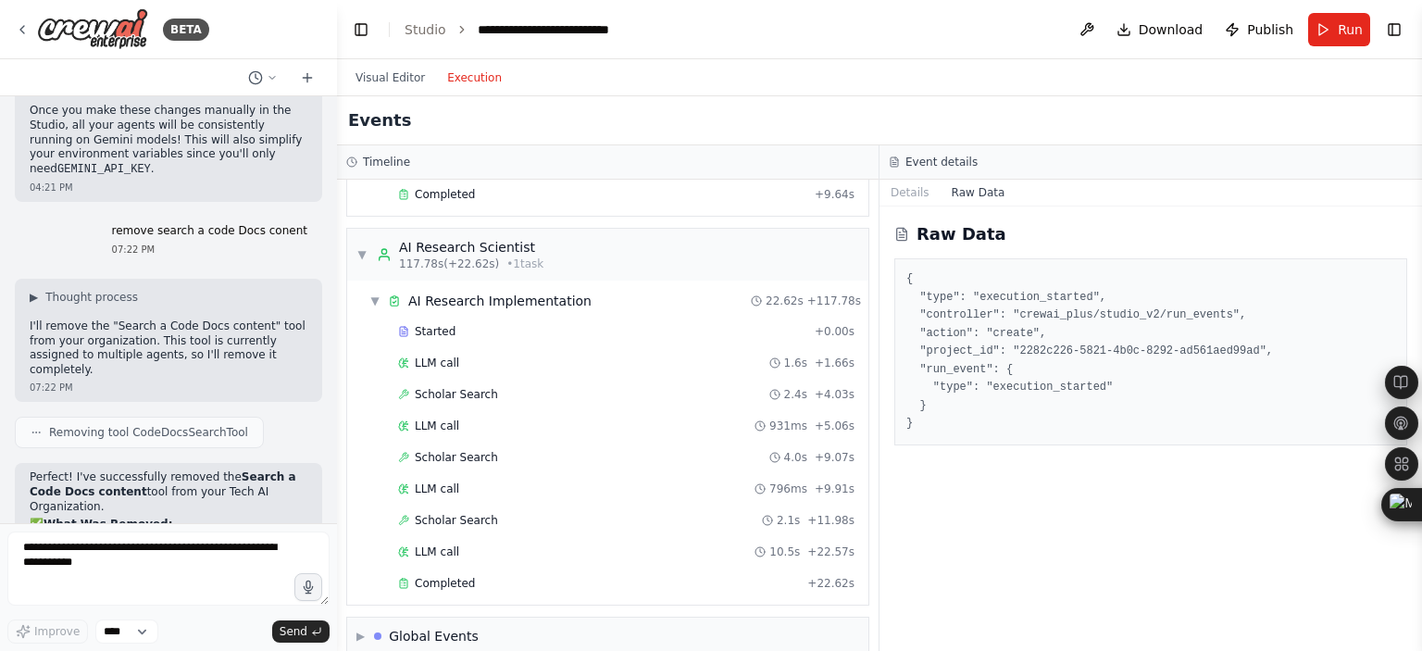
click at [459, 79] on button "Execution" at bounding box center [474, 78] width 77 height 22
click at [908, 194] on button "Details" at bounding box center [910, 193] width 61 height 26
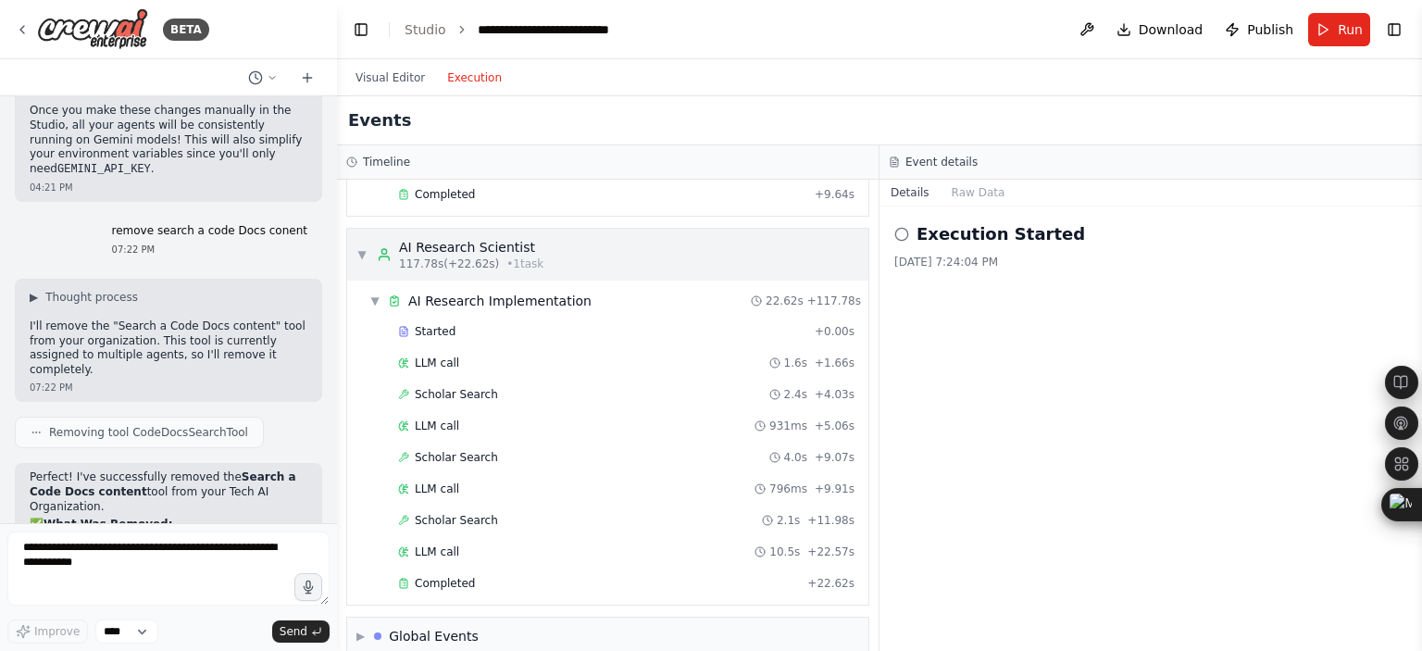
click at [545, 229] on div "▼ AI Research Scientist 117.78s (+22.62s) • 1 task" at bounding box center [607, 255] width 521 height 52
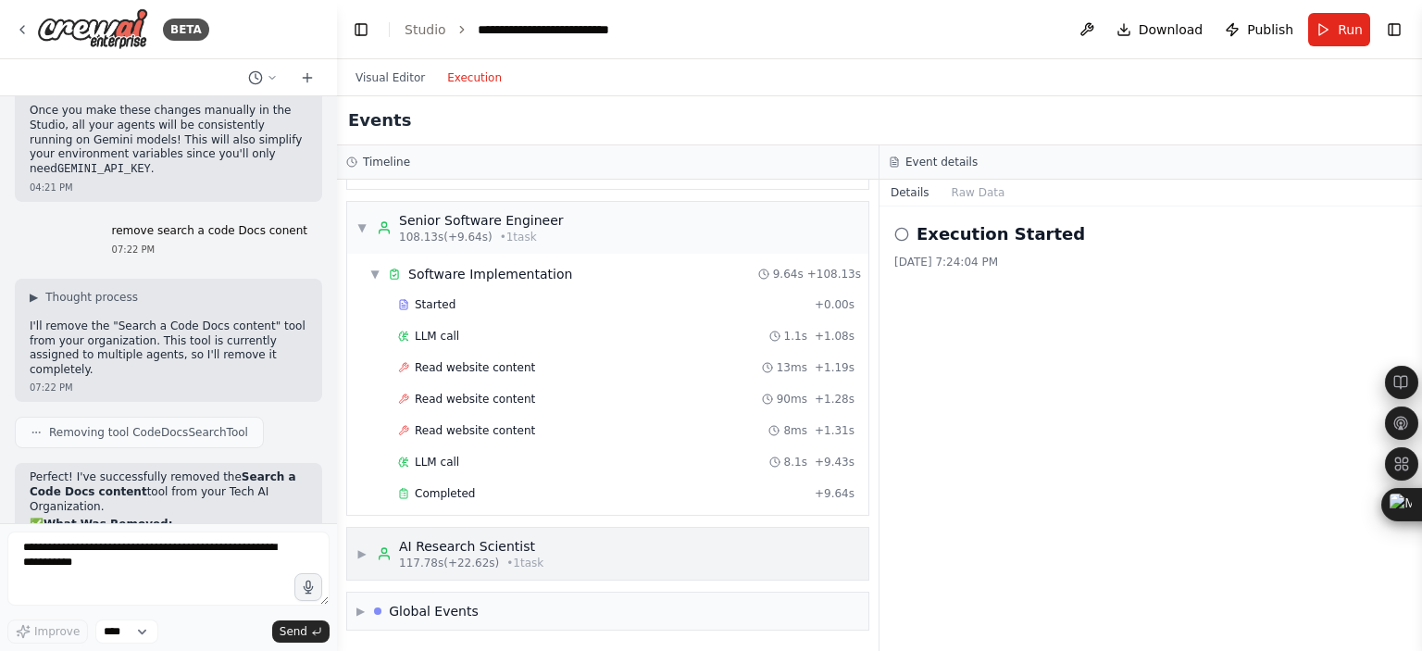
scroll to position [1936, 0]
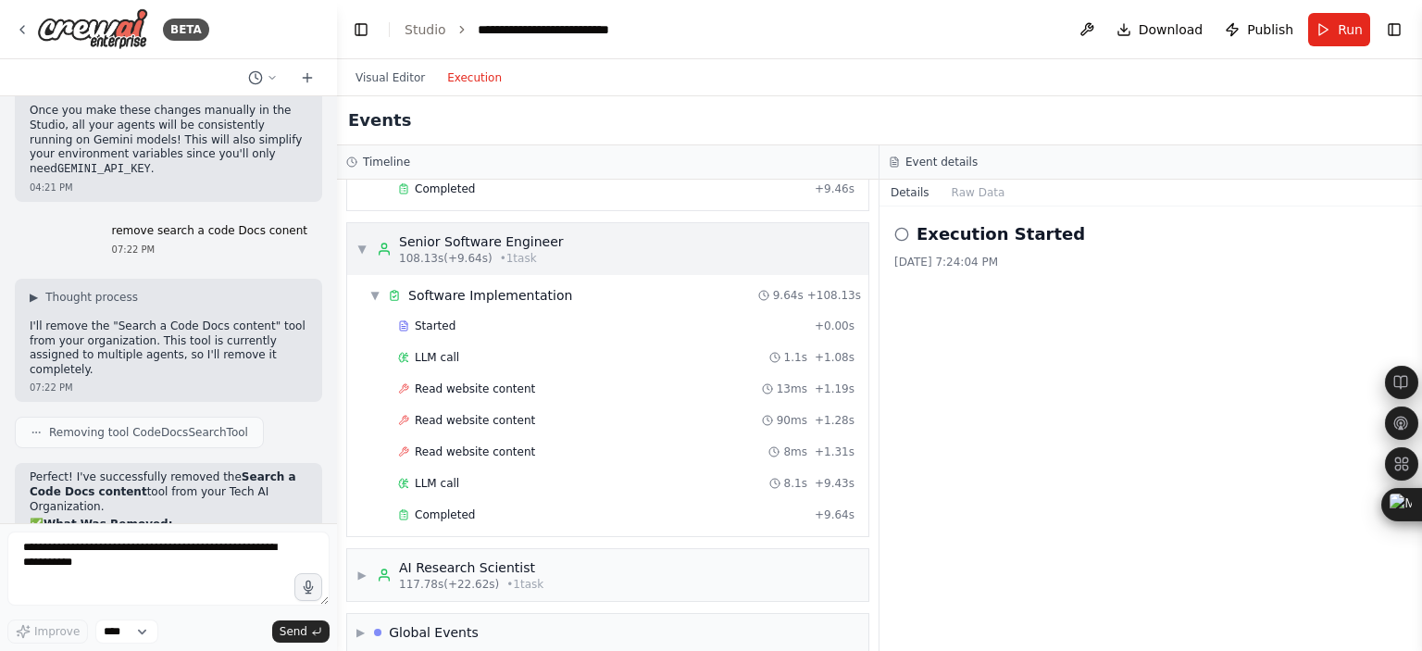
click at [462, 251] on span "108.13s (+9.64s)" at bounding box center [446, 258] width 94 height 15
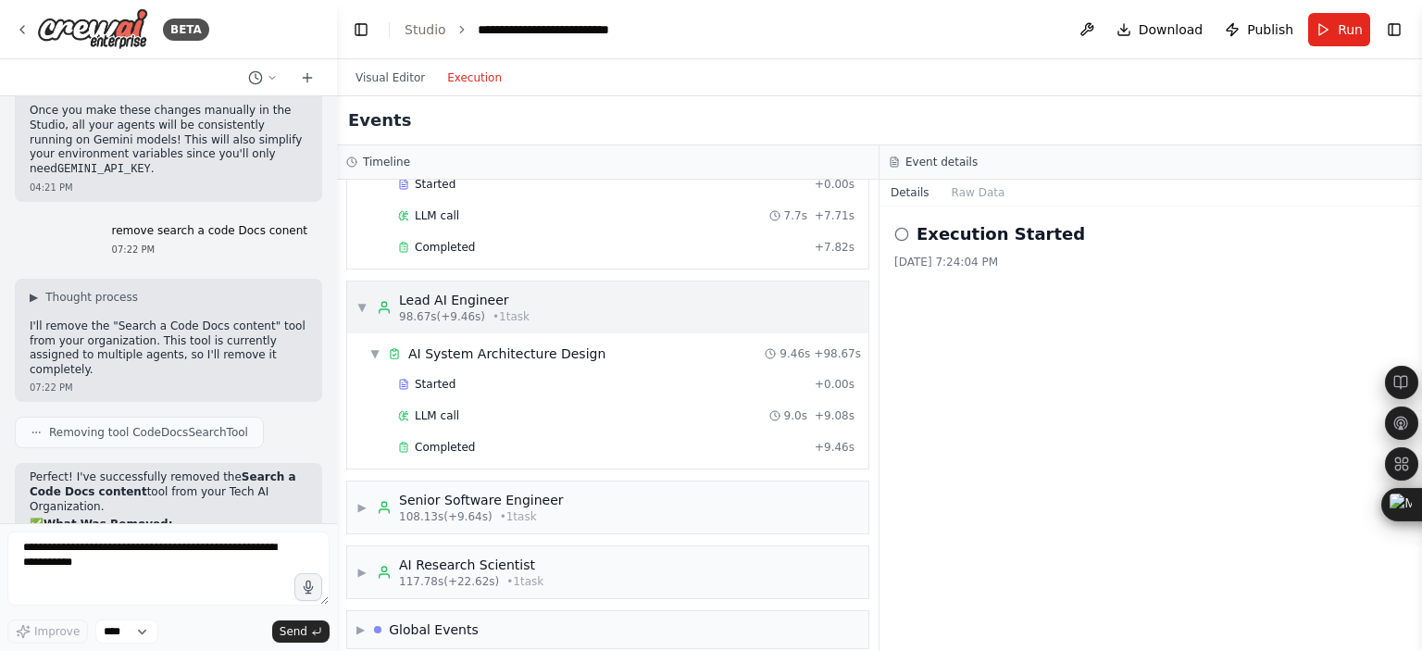
click at [442, 291] on div "Lead AI Engineer" at bounding box center [464, 300] width 131 height 19
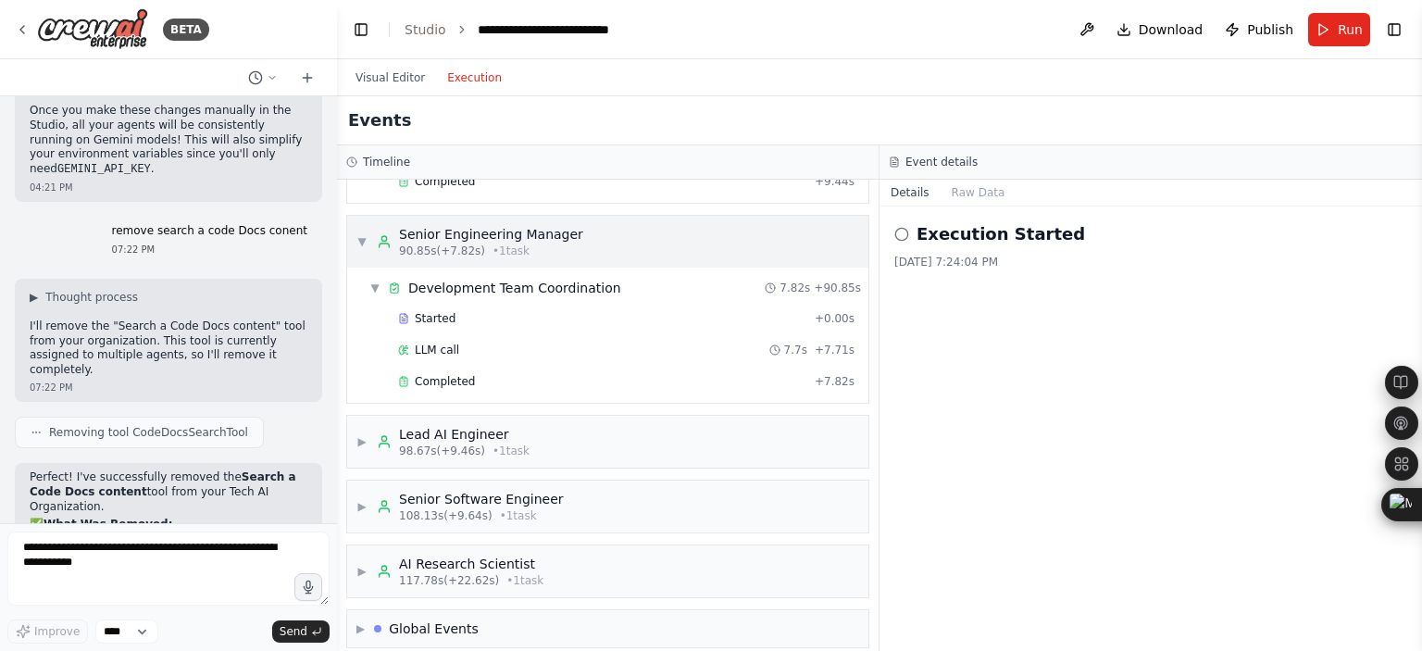
click at [441, 244] on span "90.85s (+7.82s)" at bounding box center [442, 251] width 86 height 15
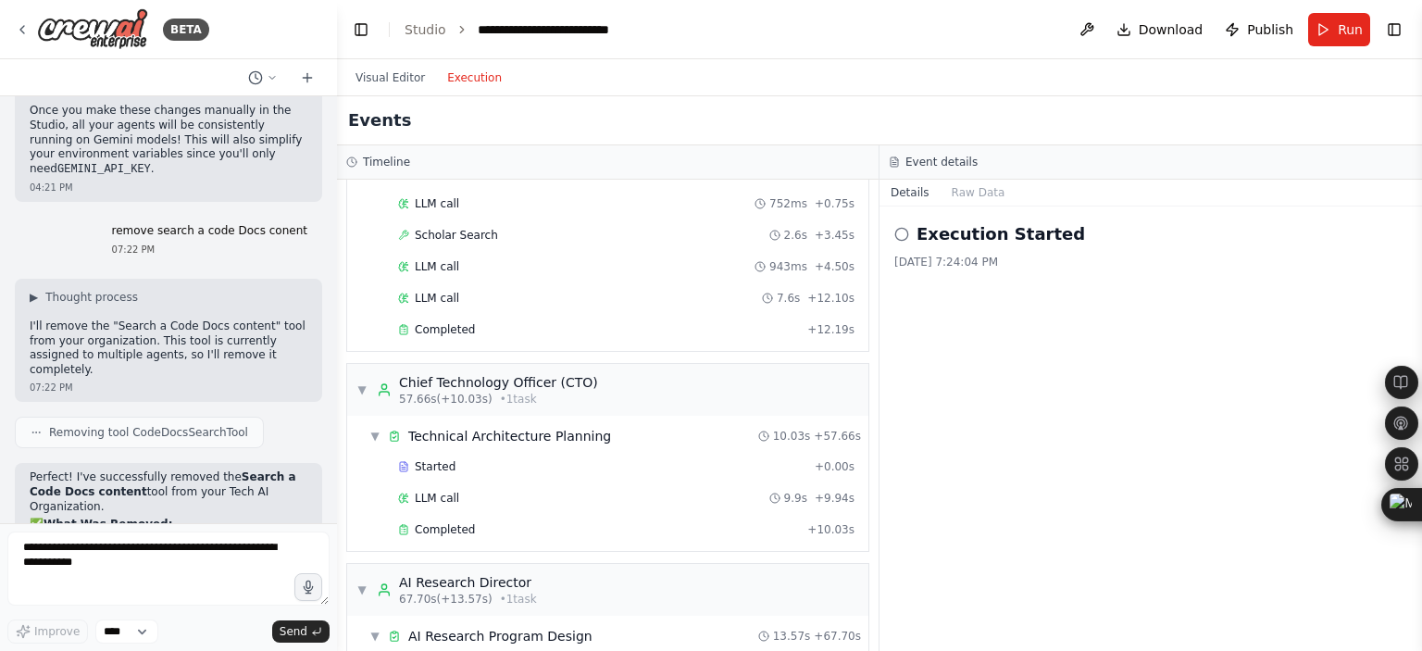
scroll to position [0, 0]
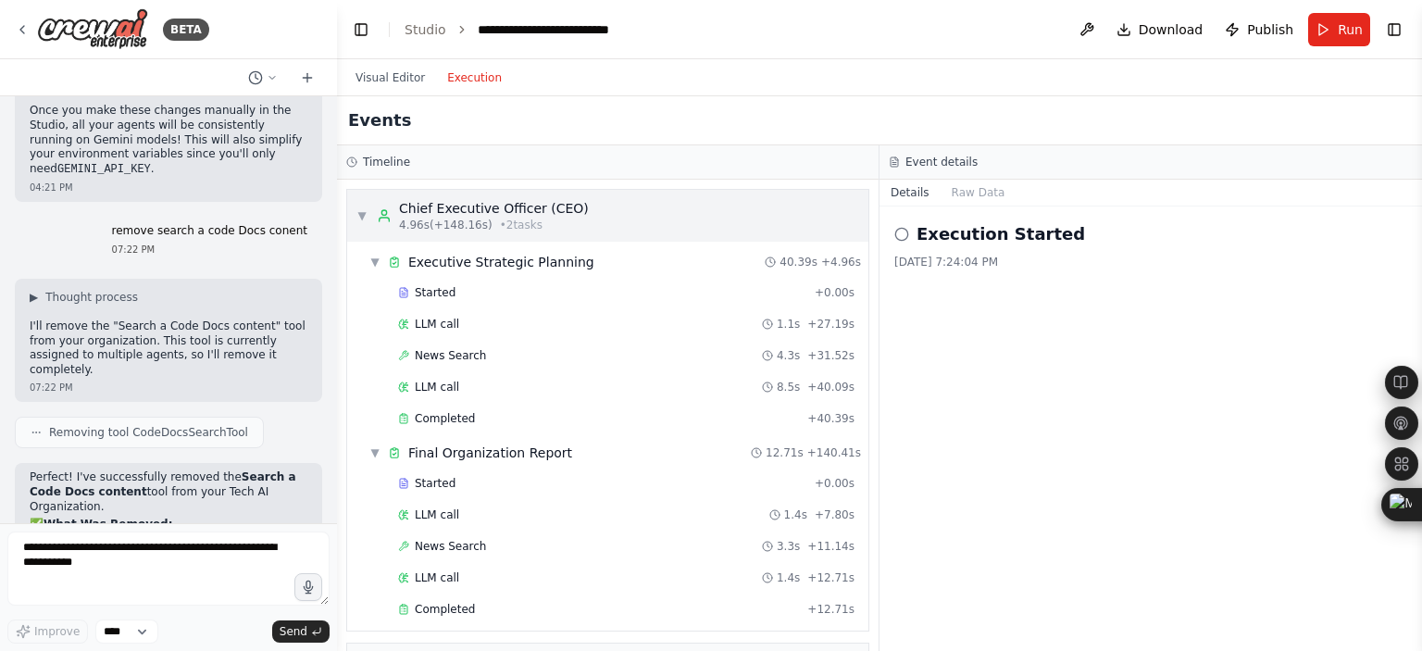
click at [385, 221] on icon at bounding box center [384, 215] width 15 height 15
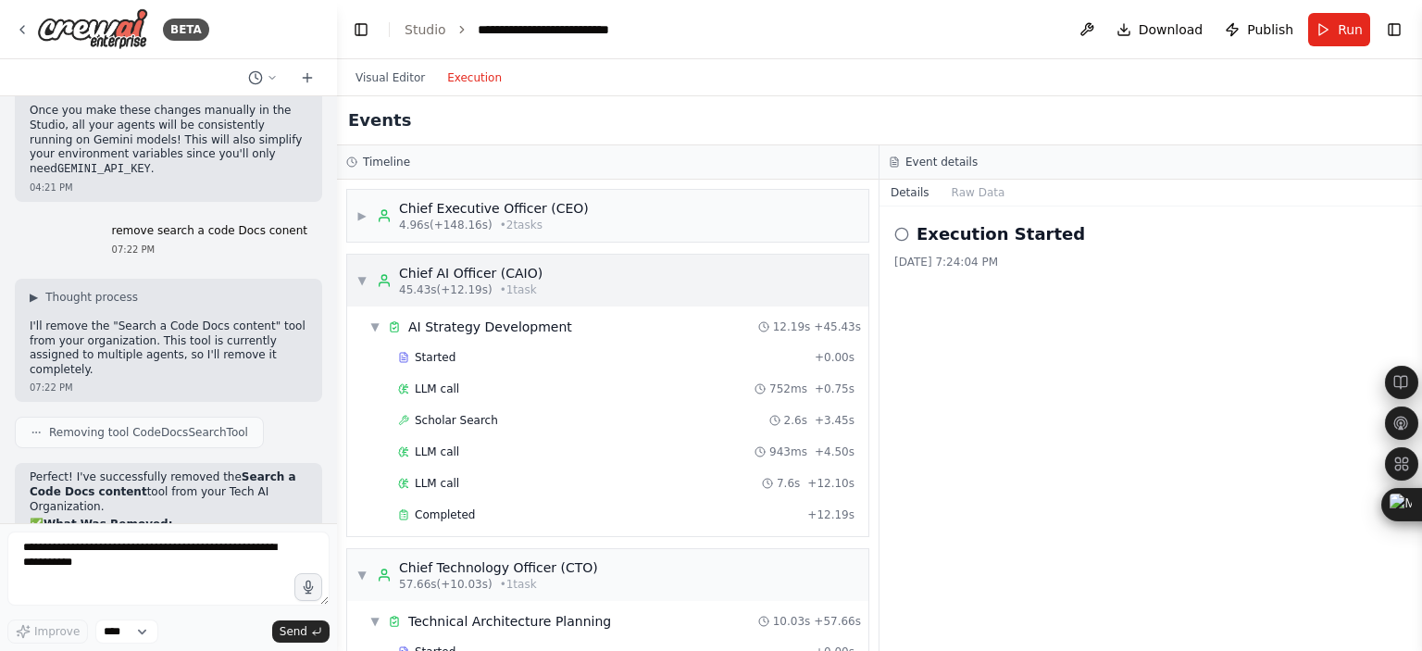
click at [373, 269] on div "▼ Chief AI Officer (CAIO) 45.43s (+12.19s) • 1 task" at bounding box center [450, 280] width 186 height 33
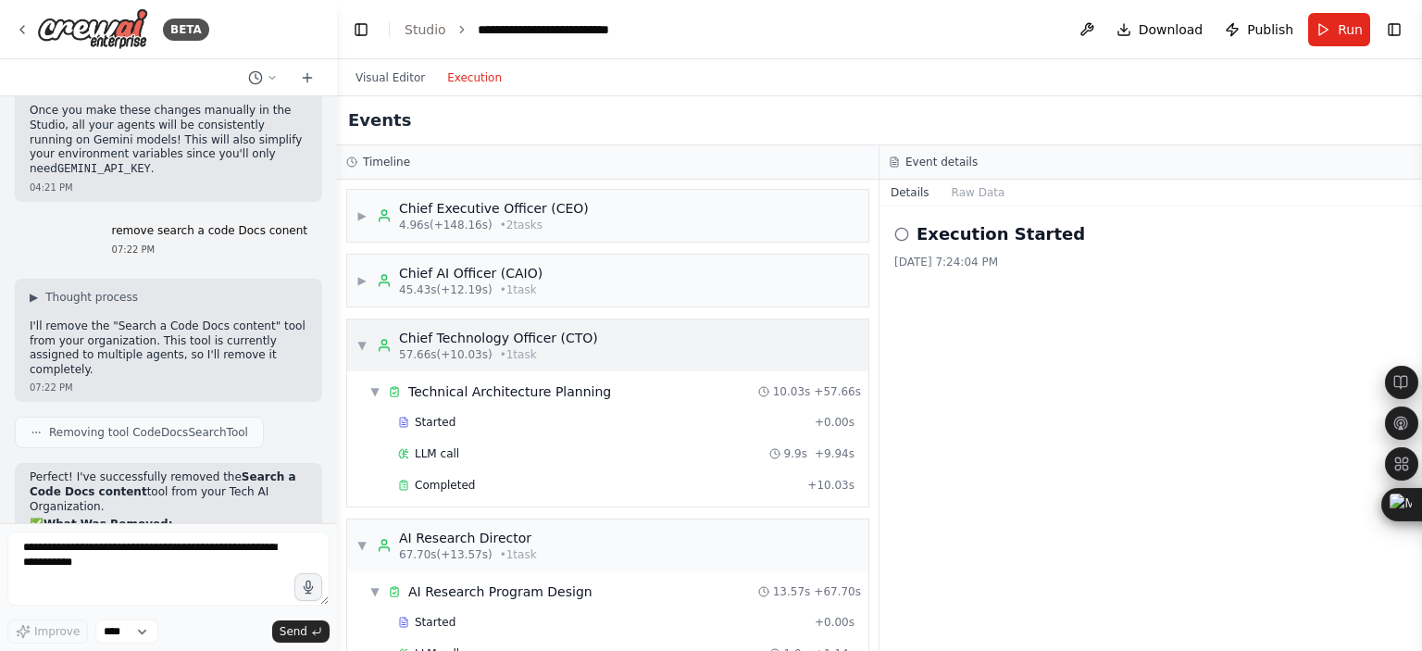
click at [359, 340] on span "▼" at bounding box center [362, 345] width 11 height 15
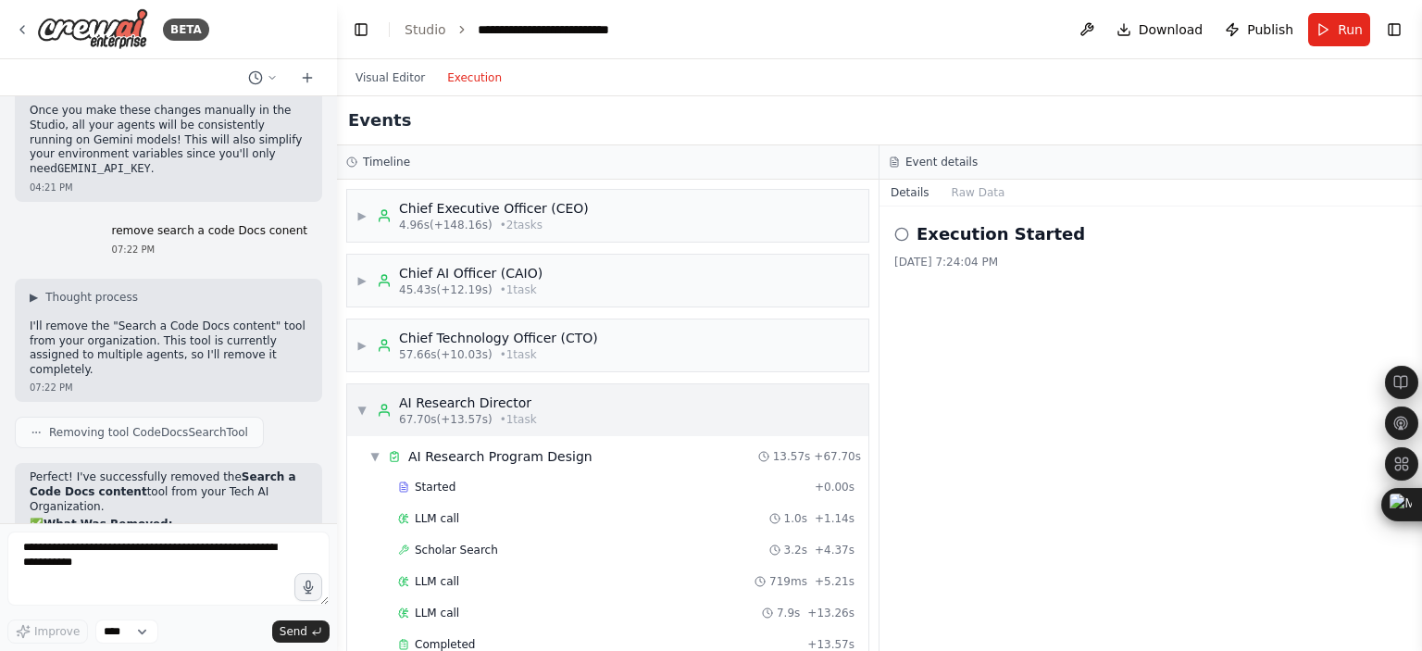
click at [360, 403] on span "▼" at bounding box center [362, 410] width 11 height 15
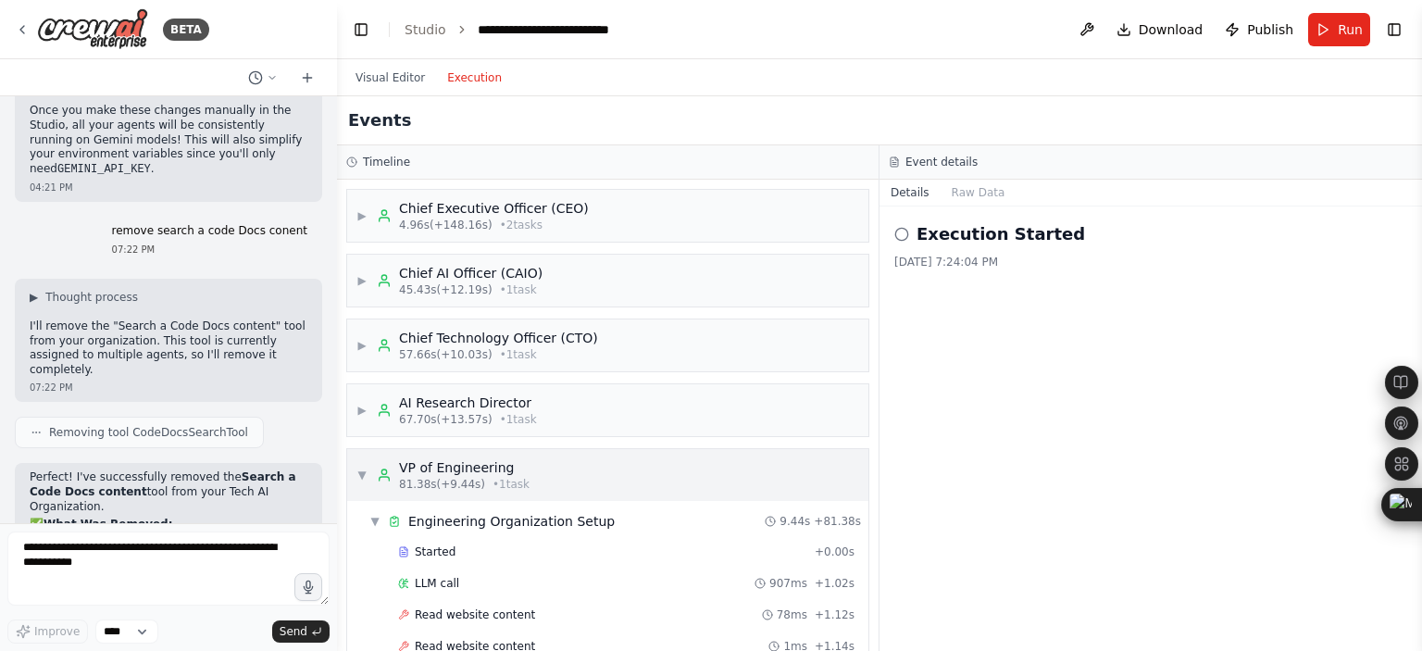
click at [360, 469] on span "▼" at bounding box center [362, 475] width 11 height 15
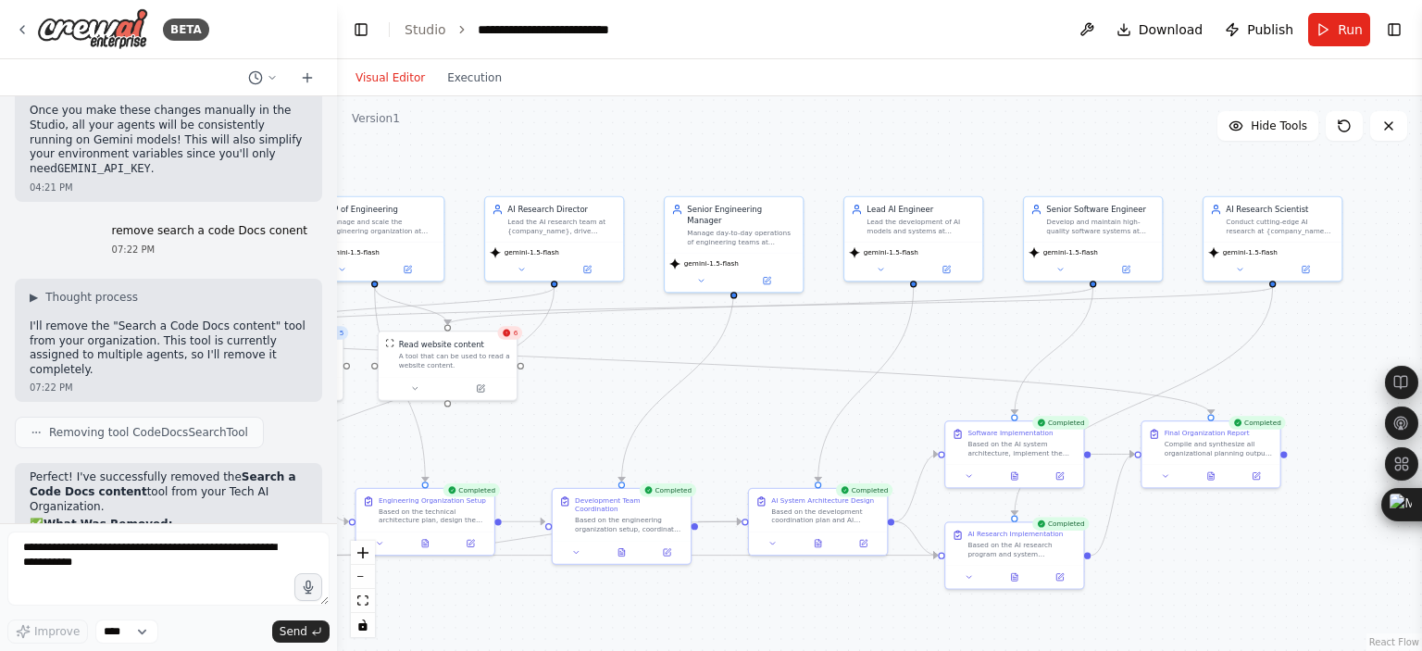
click at [356, 73] on button "Visual Editor" at bounding box center [391, 78] width 92 height 22
click at [1096, 21] on button at bounding box center [1087, 29] width 30 height 33
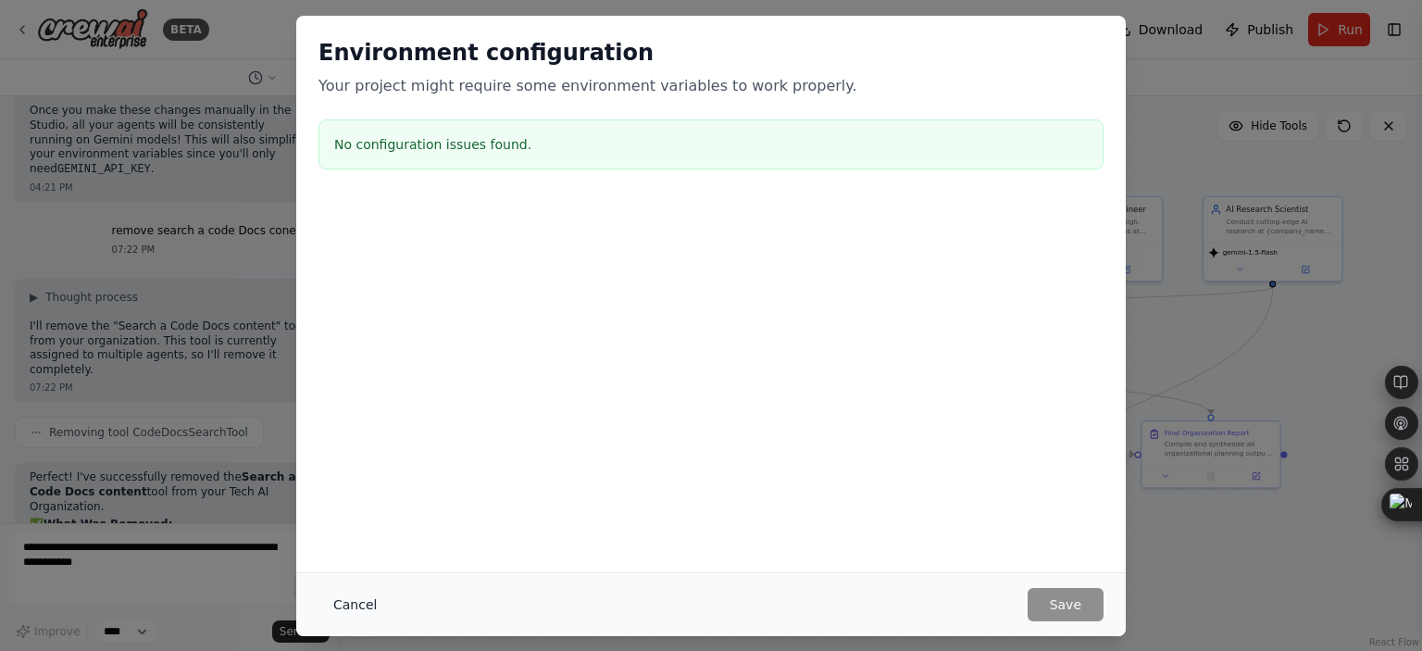
click at [352, 595] on button "Cancel" at bounding box center [355, 604] width 73 height 33
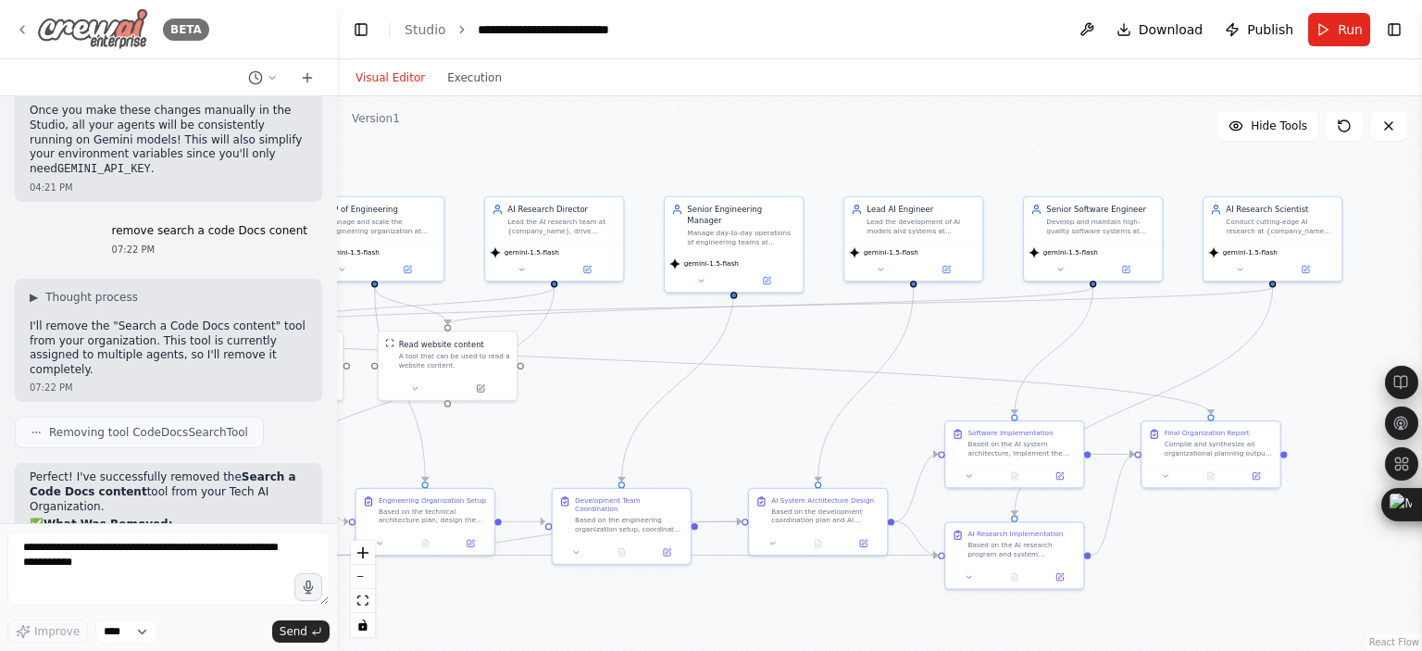
click at [26, 25] on icon at bounding box center [22, 29] width 15 height 15
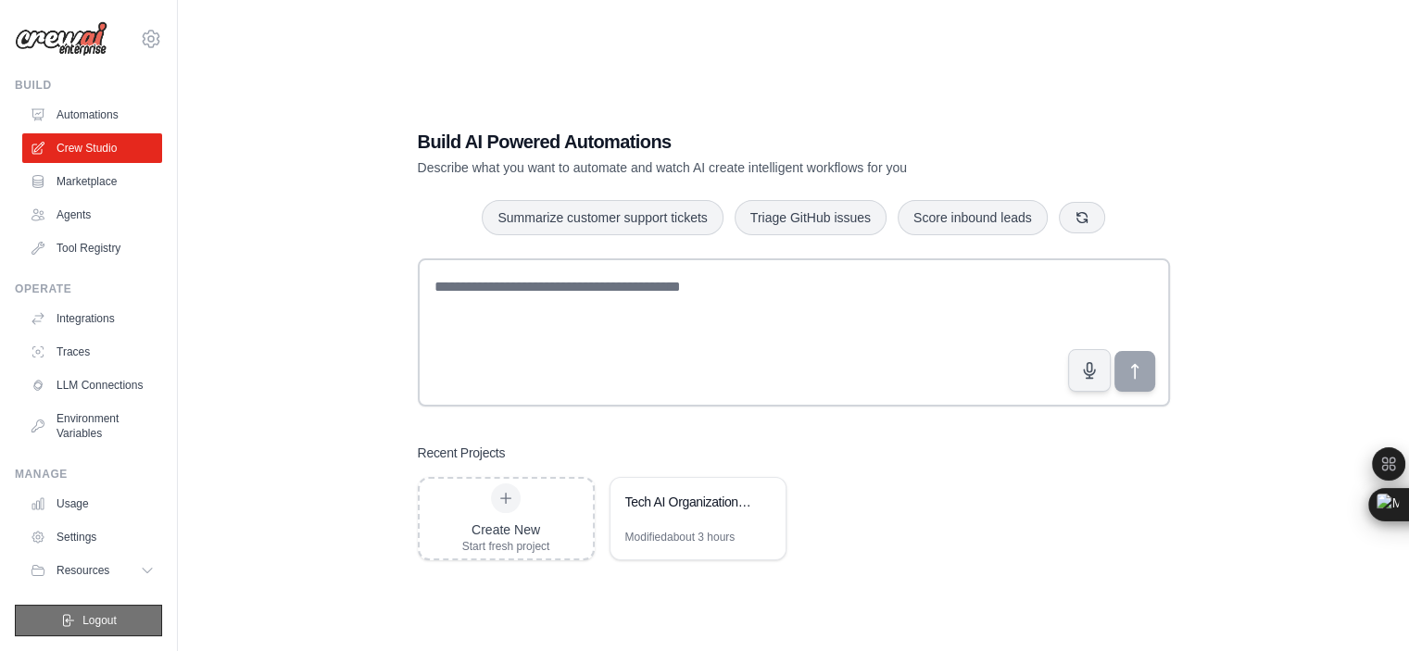
click at [100, 618] on span "Logout" at bounding box center [99, 620] width 34 height 15
